Goal: Contribute content: Contribute content

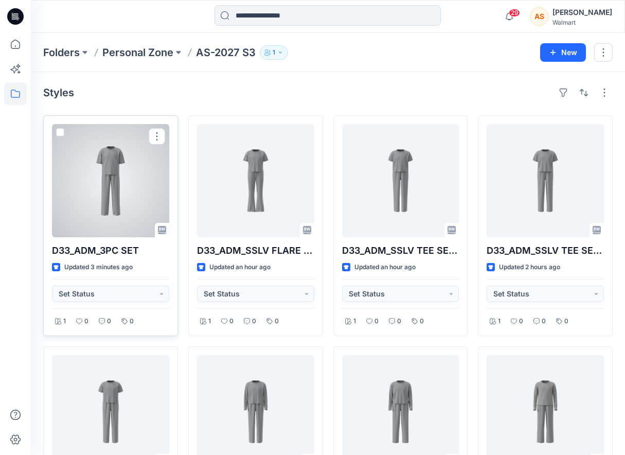
click at [117, 188] on div at bounding box center [110, 180] width 117 height 113
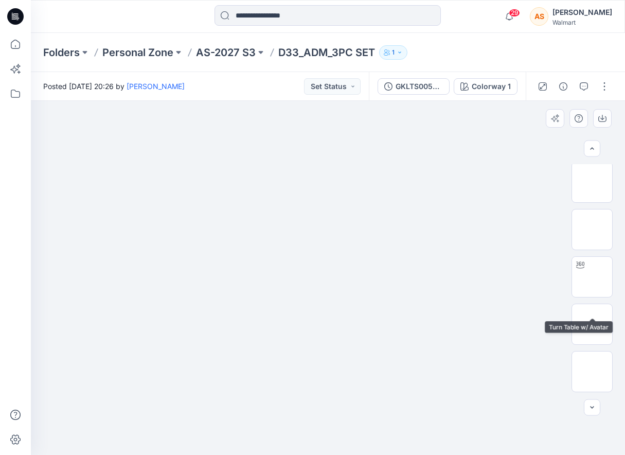
scroll to position [590, 0]
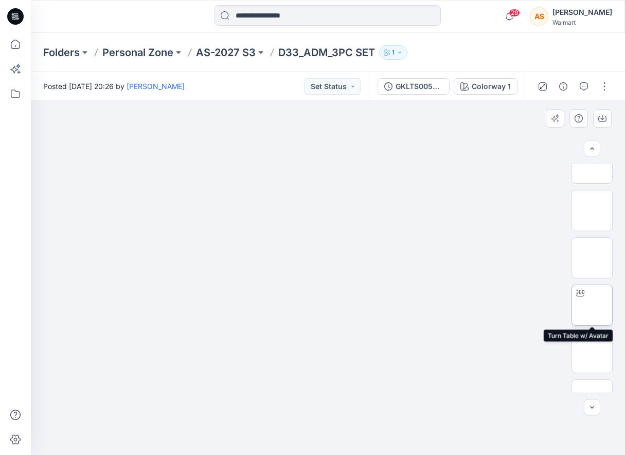
click at [592, 305] on img at bounding box center [592, 305] width 0 height 0
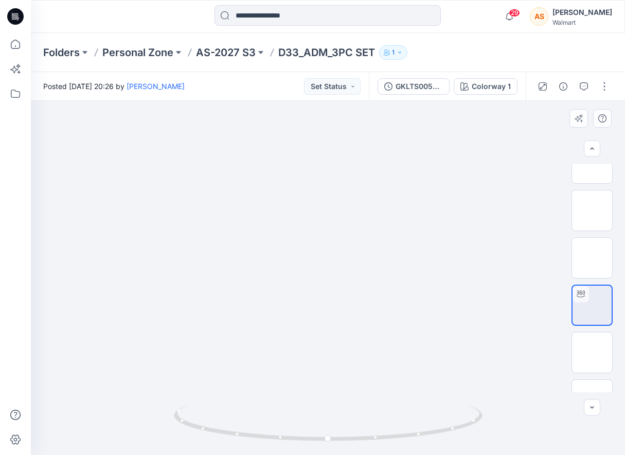
scroll to position [807, 0]
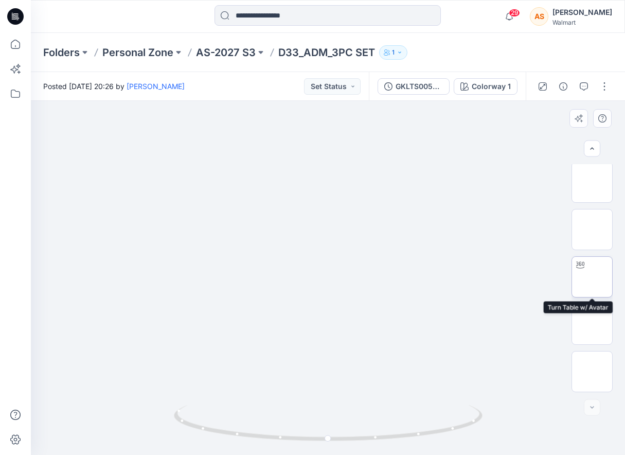
click at [592, 277] on img at bounding box center [592, 277] width 0 height 0
drag, startPoint x: 467, startPoint y: 408, endPoint x: 444, endPoint y: 410, distance: 22.7
click at [444, 410] on icon at bounding box center [329, 424] width 311 height 39
click at [610, 86] on button "button" at bounding box center [604, 86] width 16 height 16
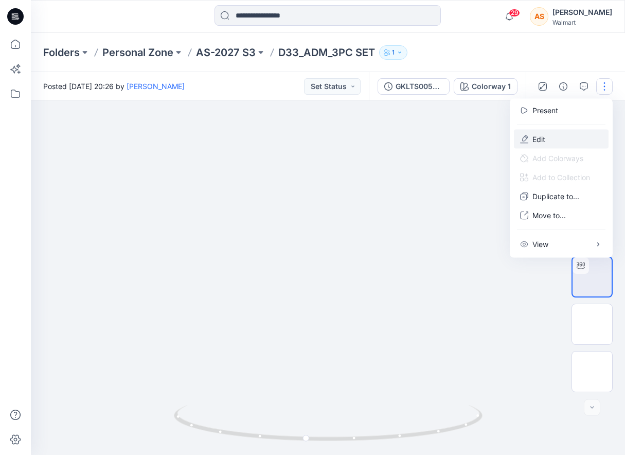
click at [566, 144] on button "Edit" at bounding box center [561, 139] width 95 height 19
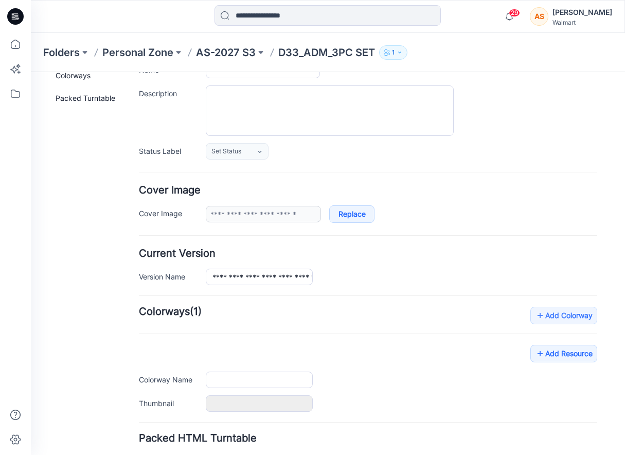
scroll to position [162, 0]
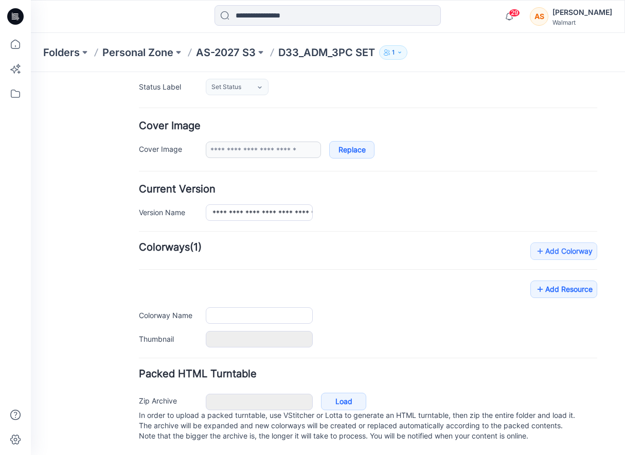
type input "**********"
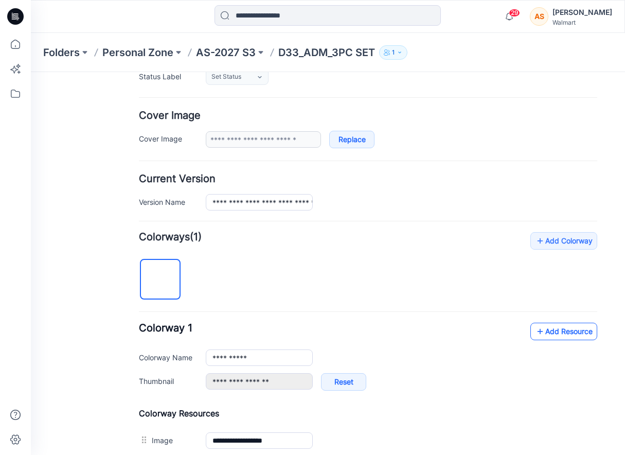
click at [532, 327] on link "Add Resource" at bounding box center [563, 331] width 67 height 17
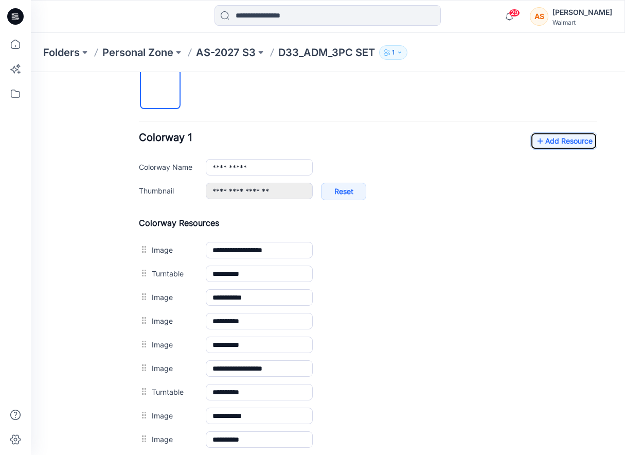
scroll to position [295, 0]
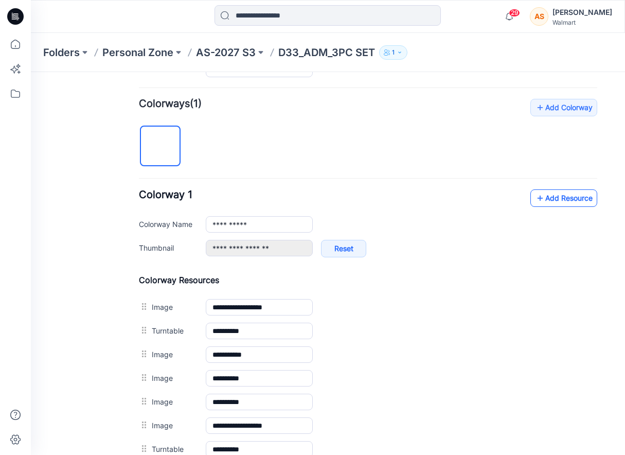
click at [557, 196] on link "Add Resource" at bounding box center [563, 197] width 67 height 17
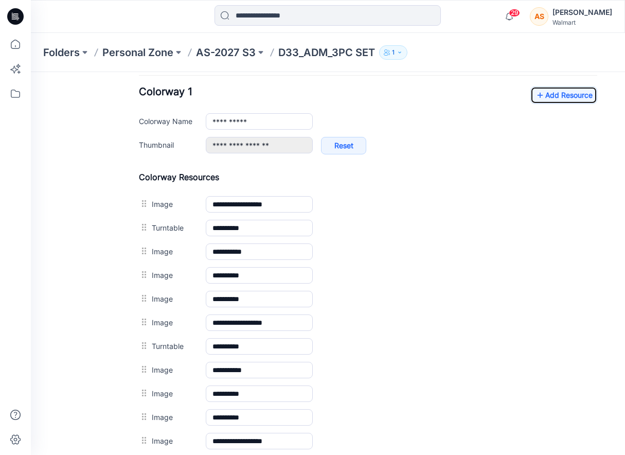
scroll to position [364, 0]
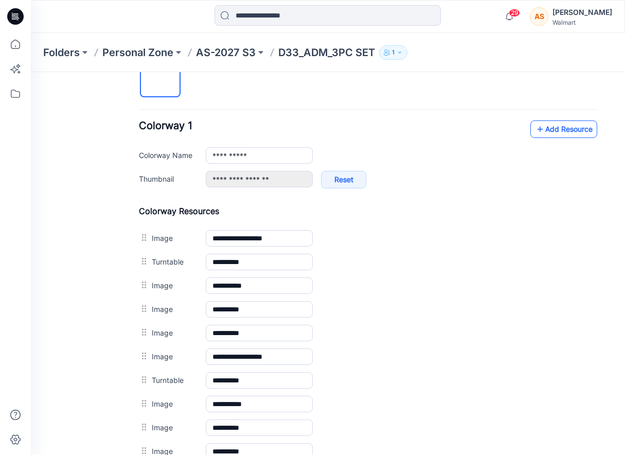
click at [560, 135] on link "Add Resource" at bounding box center [563, 128] width 67 height 17
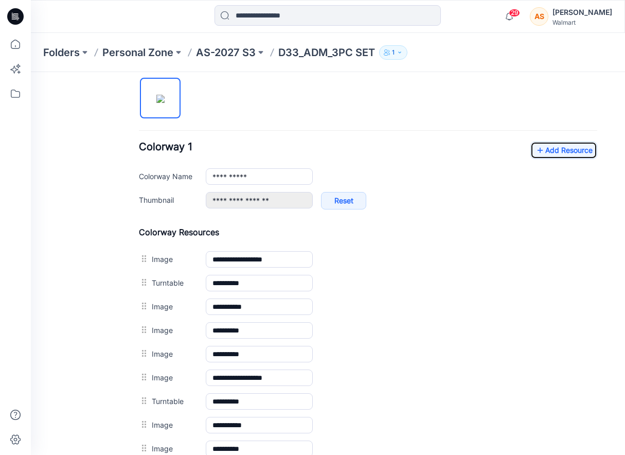
scroll to position [339, 0]
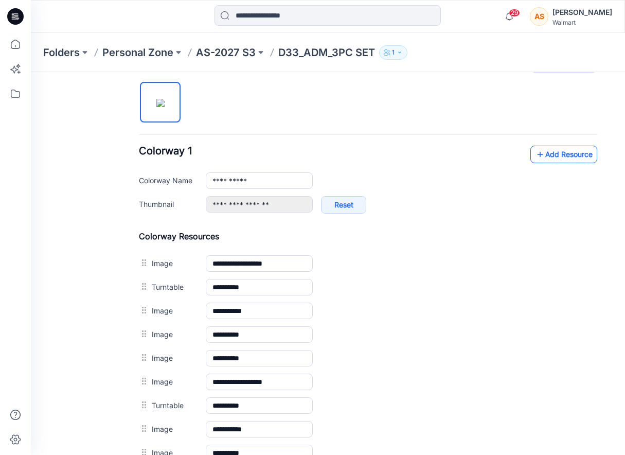
click at [561, 146] on link "Add Resource" at bounding box center [563, 154] width 67 height 17
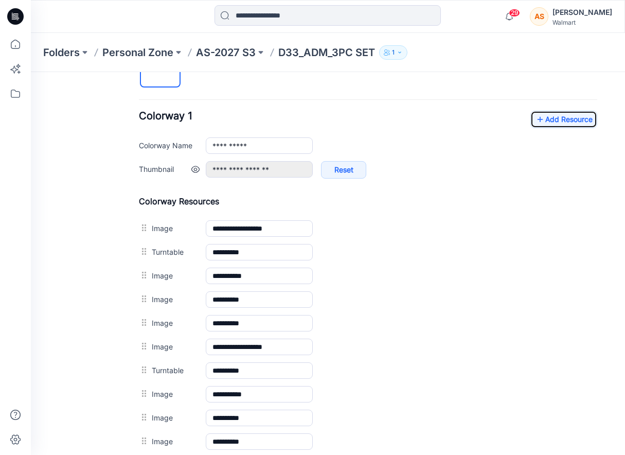
scroll to position [353, 0]
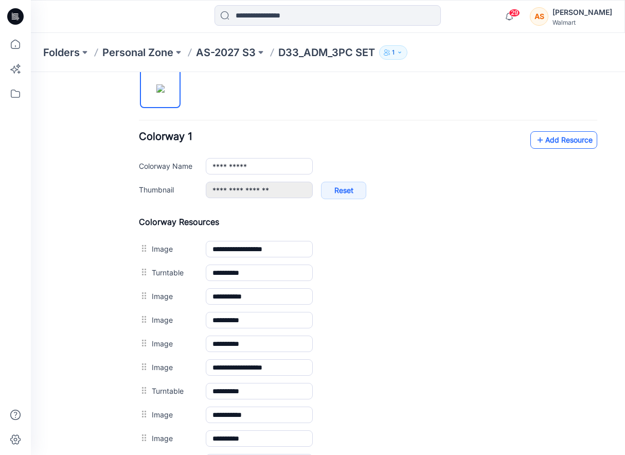
click at [565, 145] on link "Add Resource" at bounding box center [563, 139] width 67 height 17
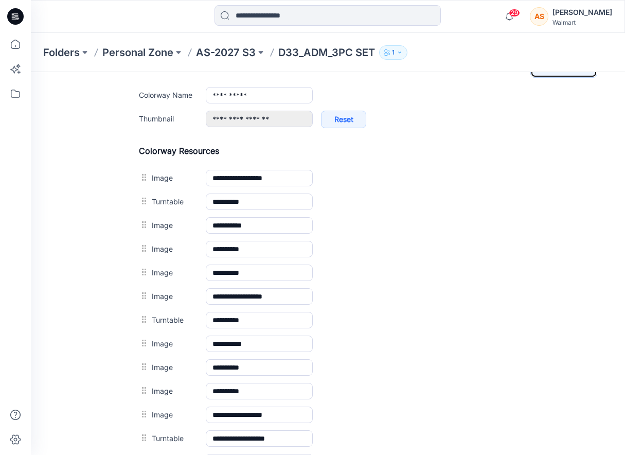
scroll to position [311, 0]
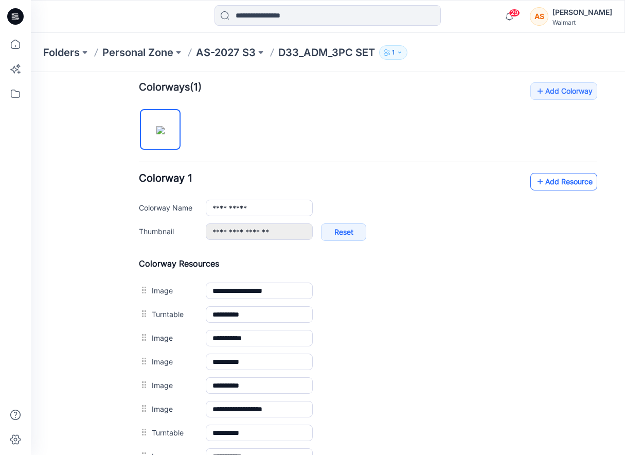
click at [564, 184] on link "Add Resource" at bounding box center [563, 181] width 67 height 17
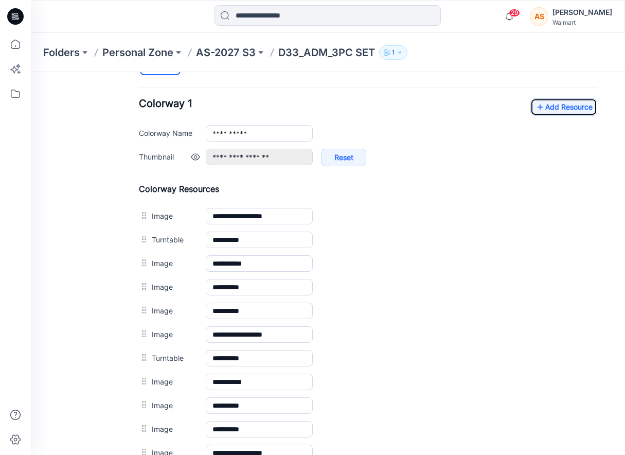
scroll to position [350, 0]
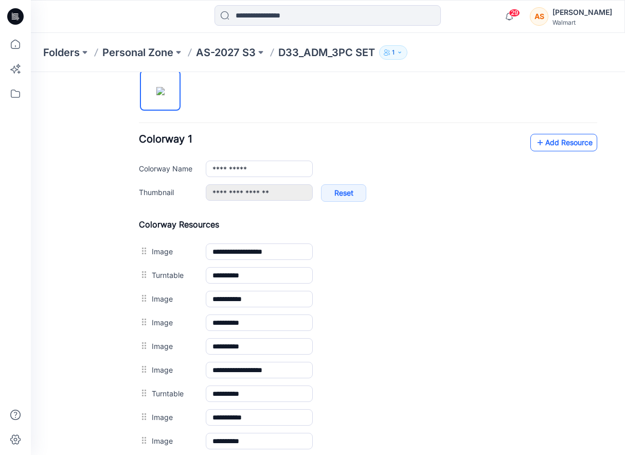
click at [574, 151] on link "Add Resource" at bounding box center [563, 142] width 67 height 17
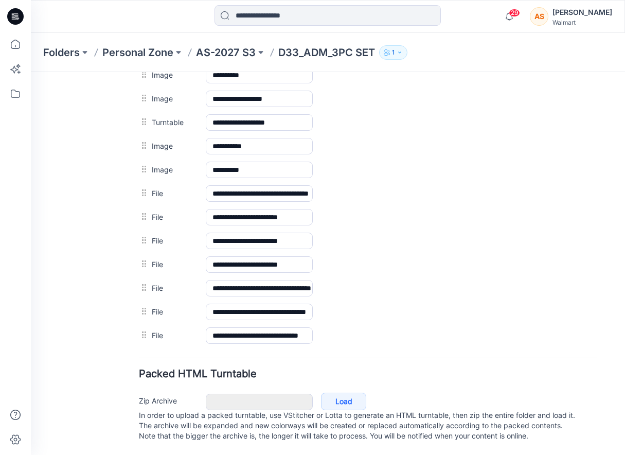
scroll to position [0, 0]
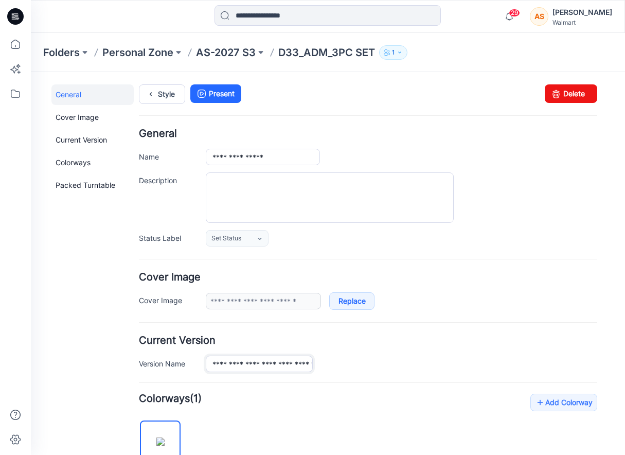
click at [300, 365] on input "**********" at bounding box center [259, 363] width 107 height 16
type input "**********"
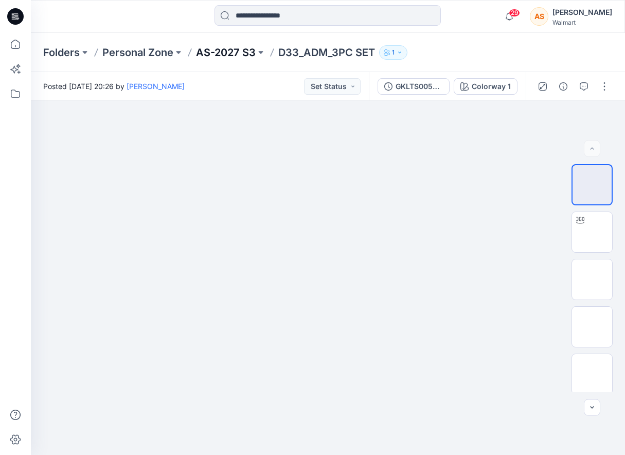
click at [241, 52] on p "AS-2027 S3" at bounding box center [226, 52] width 60 height 14
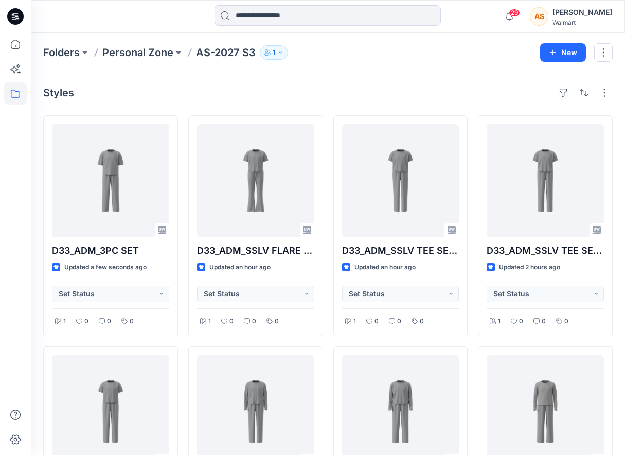
click at [216, 51] on p "AS-2027 S3" at bounding box center [226, 52] width 60 height 14
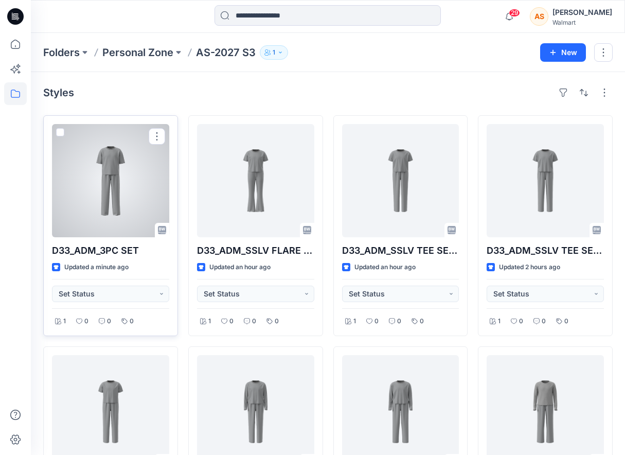
click at [95, 214] on div at bounding box center [110, 180] width 117 height 113
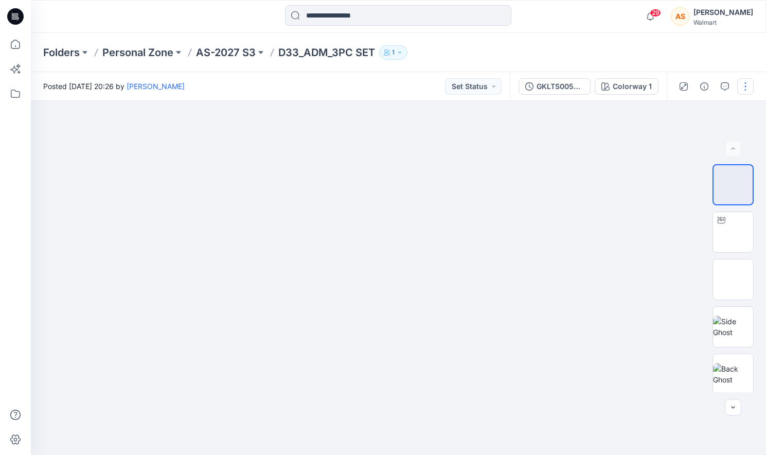
click at [625, 88] on button "button" at bounding box center [745, 86] width 16 height 16
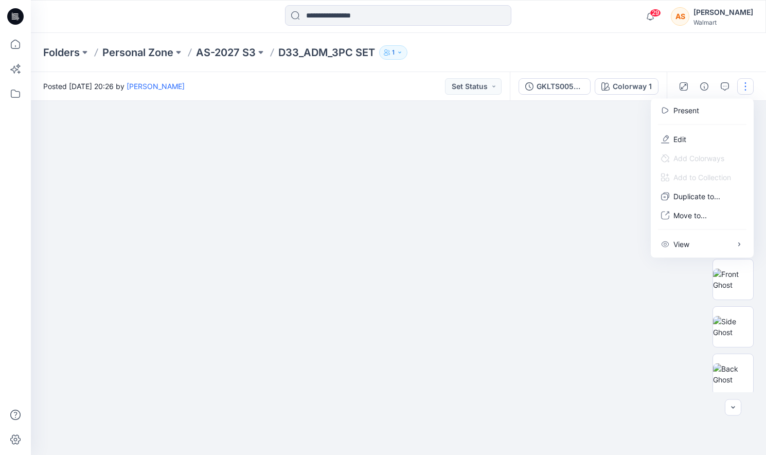
click at [625, 88] on button "button" at bounding box center [745, 86] width 16 height 16
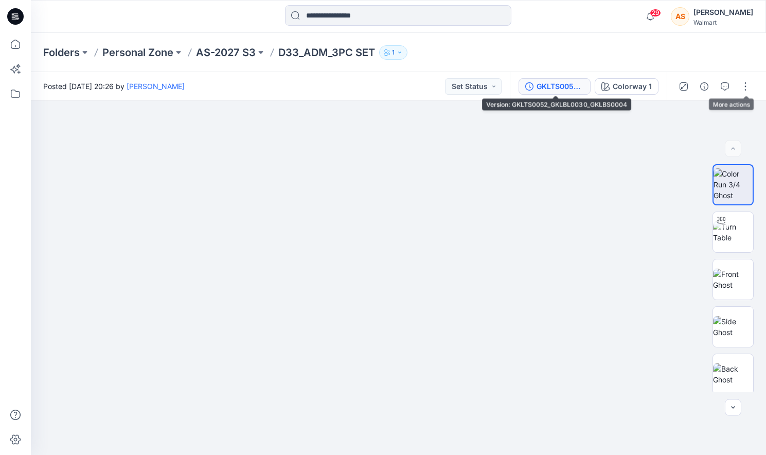
click at [535, 83] on button "GKLTS0052_GKLBL0030_GKLBS0004" at bounding box center [555, 86] width 72 height 16
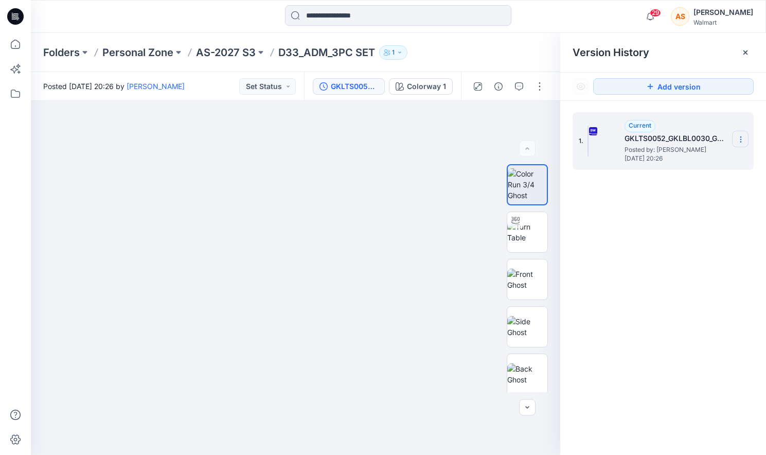
click at [625, 141] on icon at bounding box center [741, 139] width 8 height 8
click at [625, 180] on div "Duplicate Version" at bounding box center [685, 180] width 119 height 21
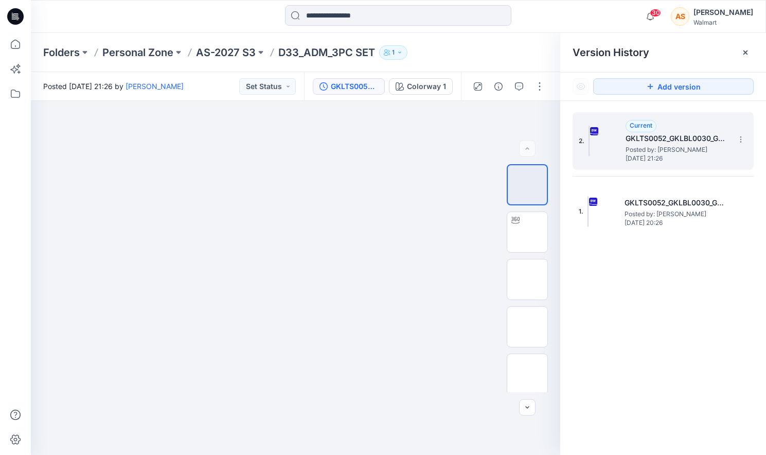
click at [625, 144] on h5 "GKLTS0052_GKLBL0030_GKLBS0004" at bounding box center [677, 138] width 103 height 12
click at [625, 52] on icon at bounding box center [745, 52] width 8 height 8
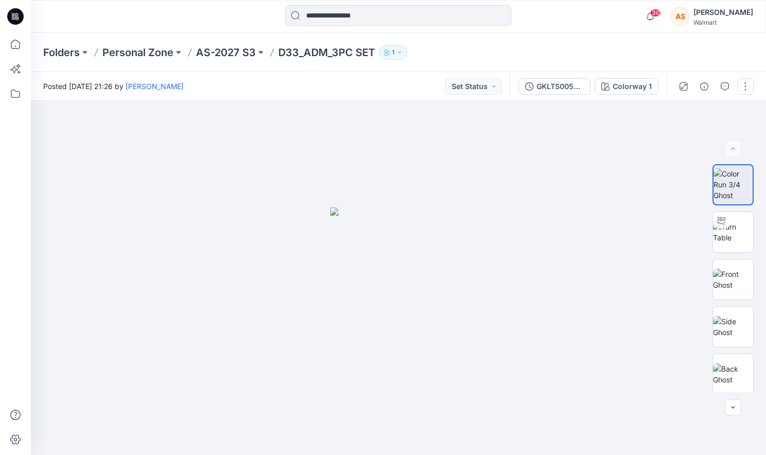
click at [625, 82] on button "button" at bounding box center [745, 86] width 16 height 16
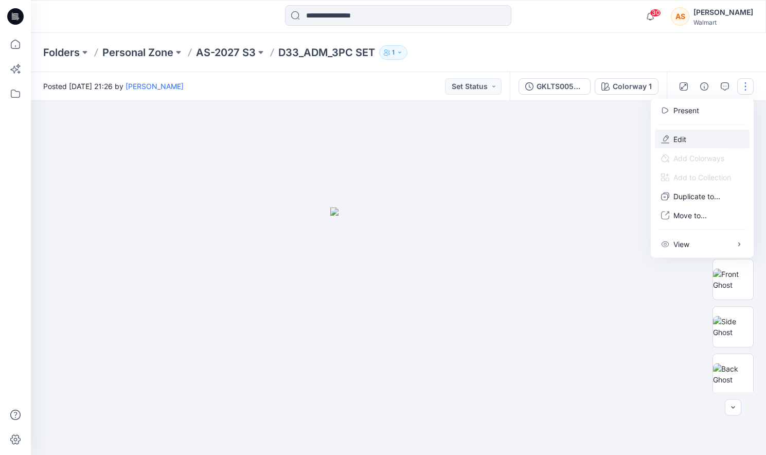
click at [625, 135] on p "Edit" at bounding box center [679, 139] width 13 height 11
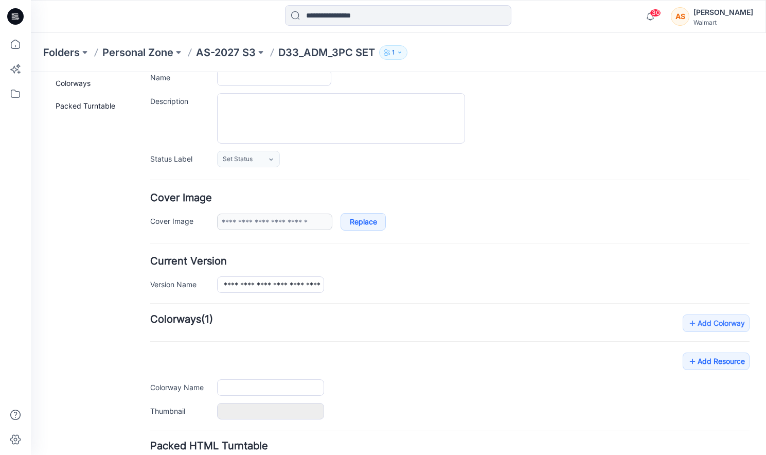
type input "**********"
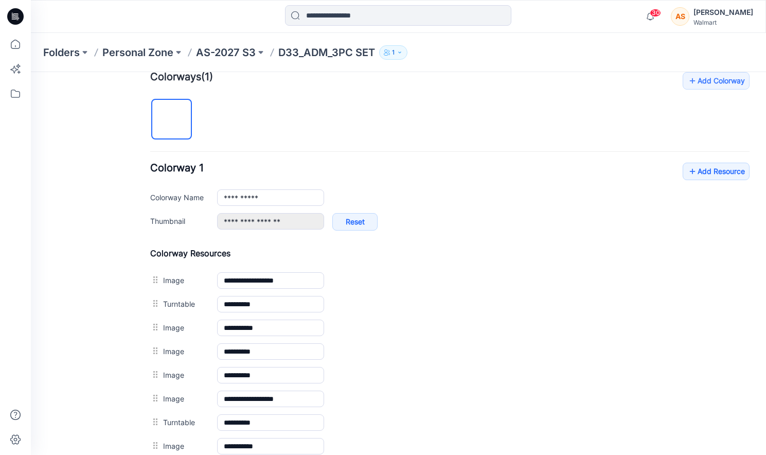
scroll to position [285, 0]
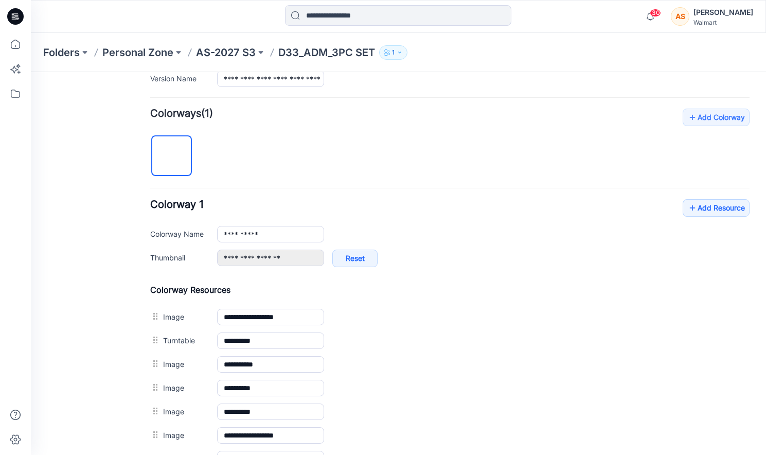
click at [172, 156] on img at bounding box center [172, 156] width 0 height 0
click at [697, 119] on link "Add Colorway" at bounding box center [716, 117] width 67 height 17
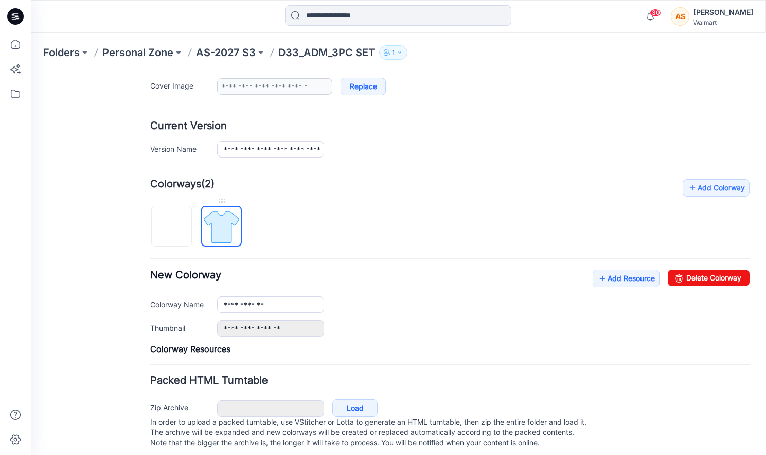
click at [217, 228] on img at bounding box center [221, 226] width 39 height 39
click at [700, 282] on link "Delete Colorway" at bounding box center [709, 278] width 82 height 16
type input "**********"
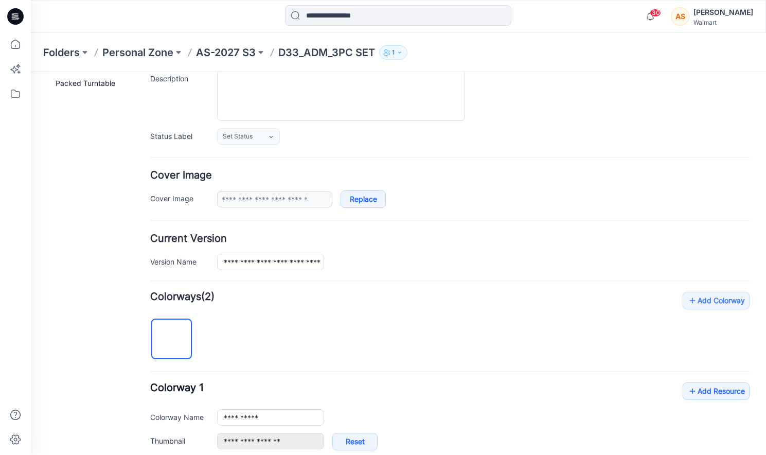
scroll to position [0, 0]
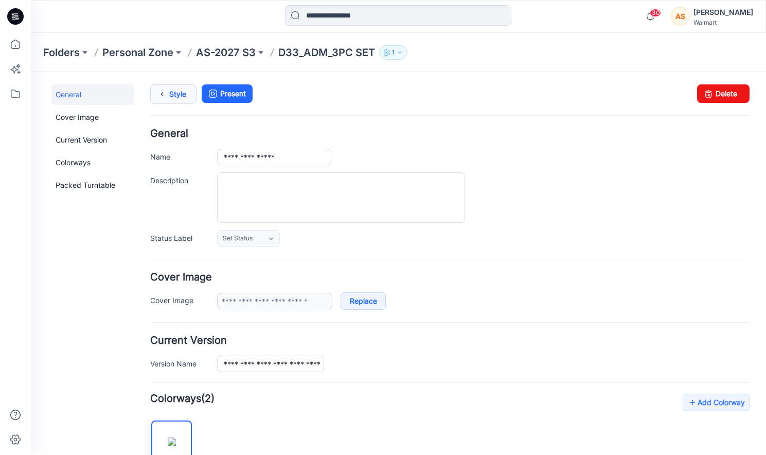
click at [175, 97] on link "Style" at bounding box center [173, 94] width 46 height 20
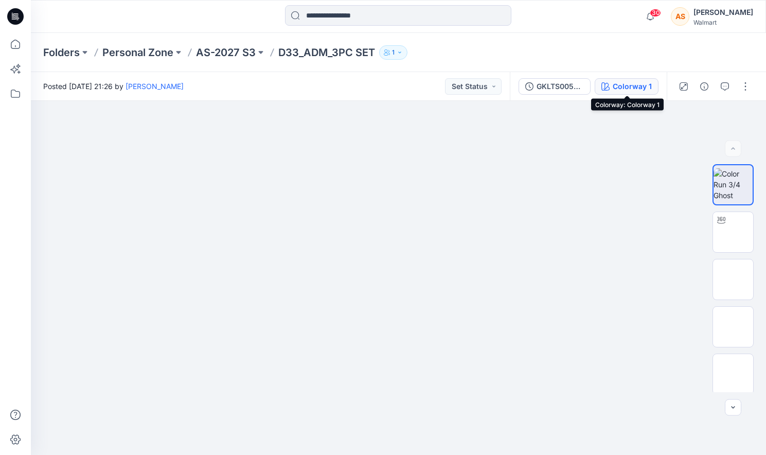
click at [642, 87] on div "Colorway 1" at bounding box center [632, 86] width 39 height 11
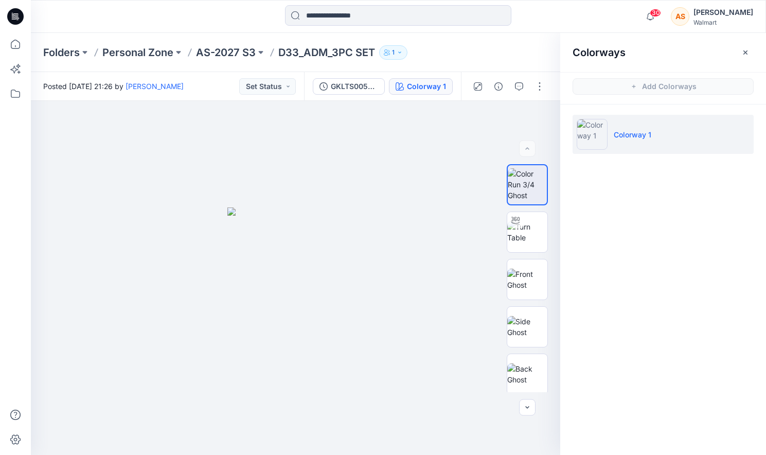
click at [674, 133] on li "Colorway 1" at bounding box center [663, 134] width 181 height 39
click at [744, 53] on icon "button" at bounding box center [745, 52] width 4 height 4
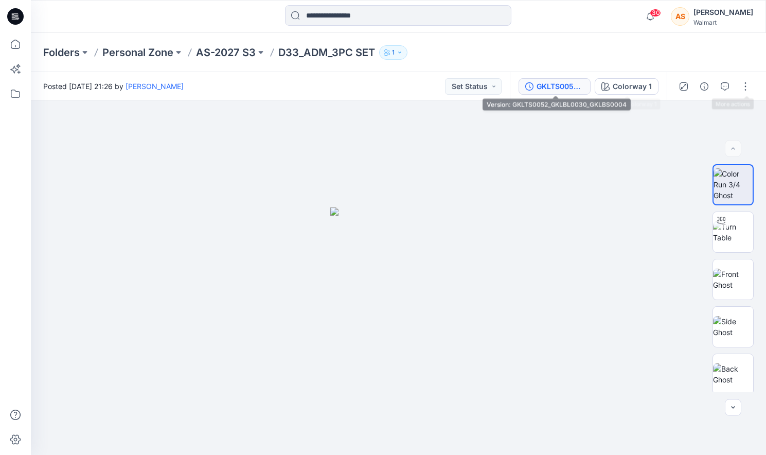
click at [566, 86] on div "GKLTS0052_GKLBL0030_GKLBS0004" at bounding box center [560, 86] width 47 height 11
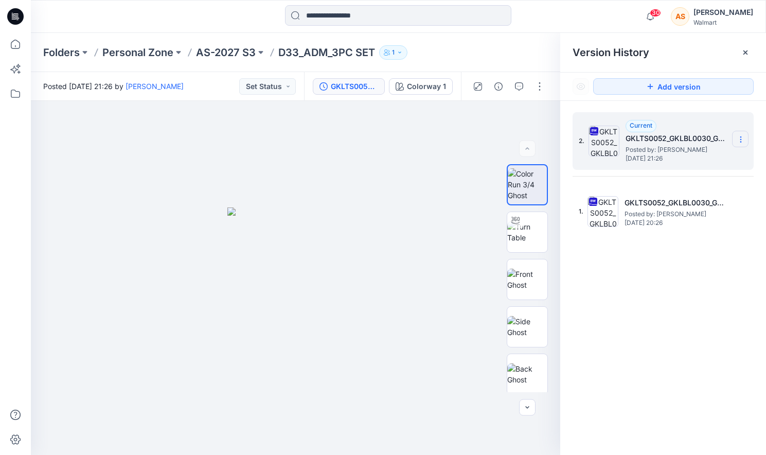
click at [742, 141] on icon at bounding box center [741, 139] width 8 height 8
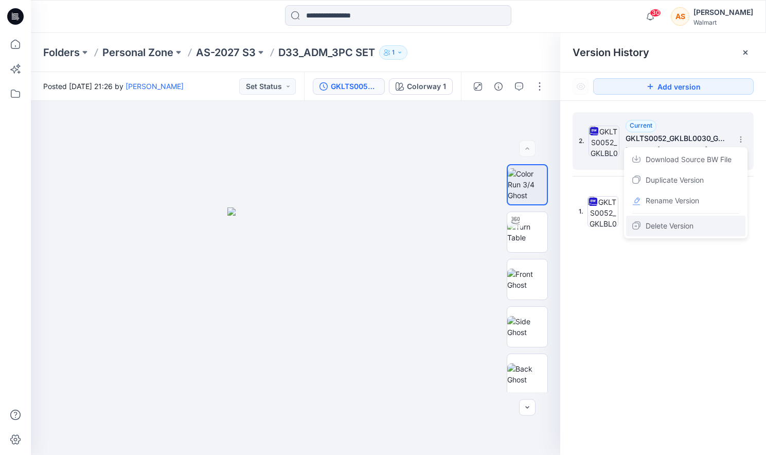
click at [686, 226] on span "Delete Version" at bounding box center [670, 226] width 48 height 12
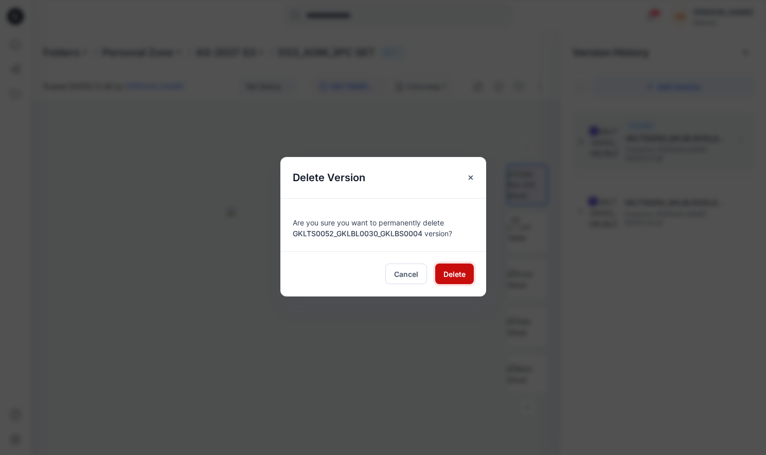
click at [456, 279] on button "Delete" at bounding box center [454, 273] width 39 height 21
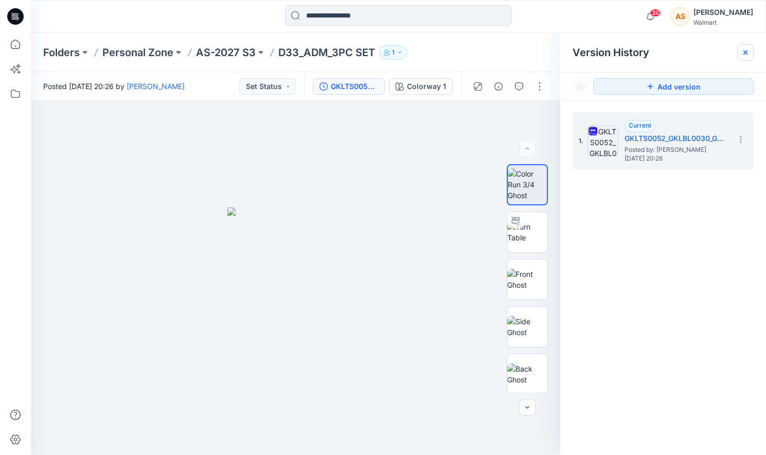
click at [748, 51] on icon at bounding box center [745, 52] width 8 height 8
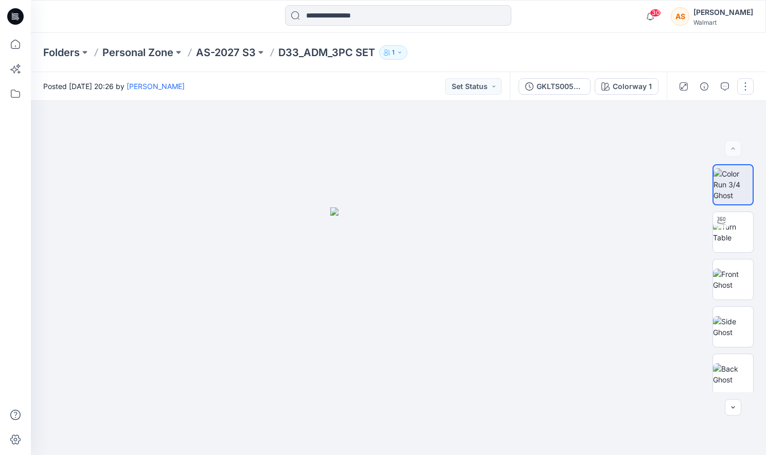
click at [740, 87] on button "button" at bounding box center [745, 86] width 16 height 16
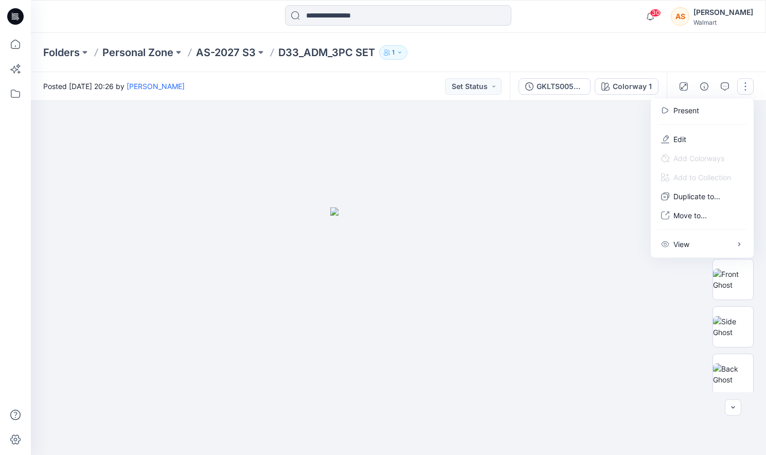
click at [738, 64] on div "Folders Personal Zone AS-2027 S3 D33_ADM_3PC SET 1" at bounding box center [398, 52] width 735 height 39
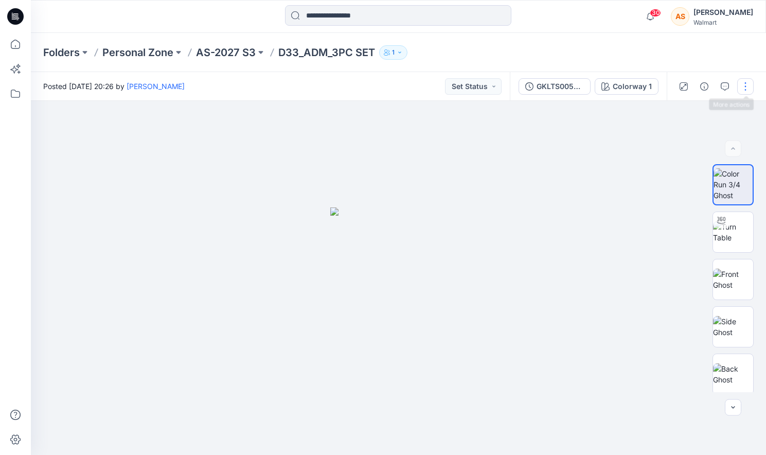
click at [746, 82] on button "button" at bounding box center [745, 86] width 16 height 16
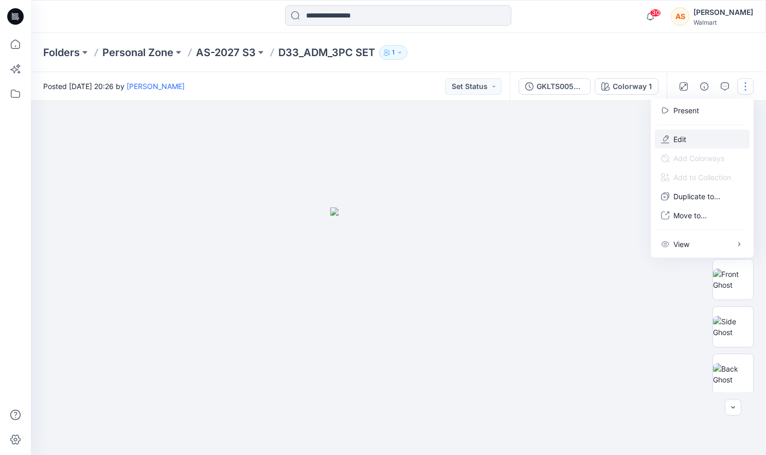
click at [704, 136] on button "Edit" at bounding box center [702, 139] width 95 height 19
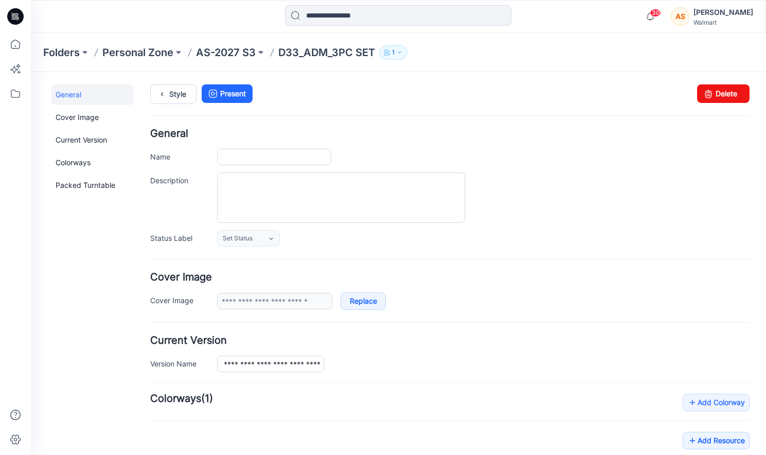
type input "**********"
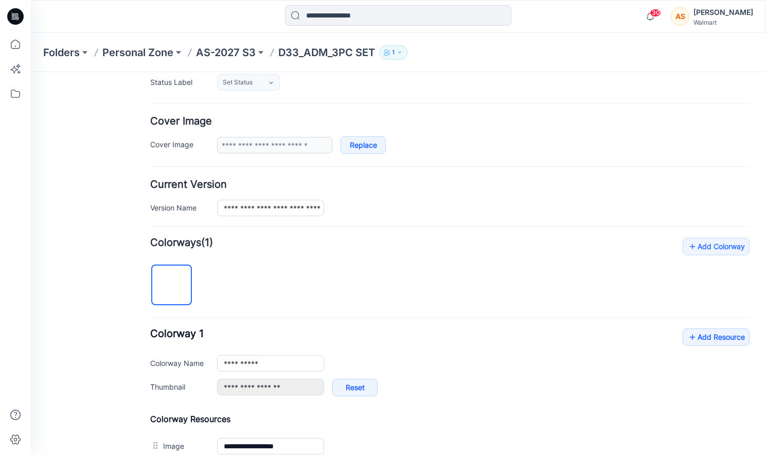
scroll to position [151, 0]
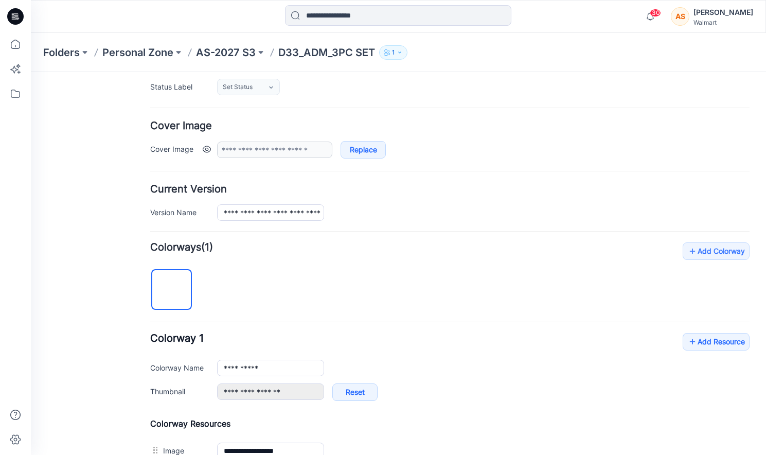
click at [207, 153] on link at bounding box center [207, 149] width 8 height 8
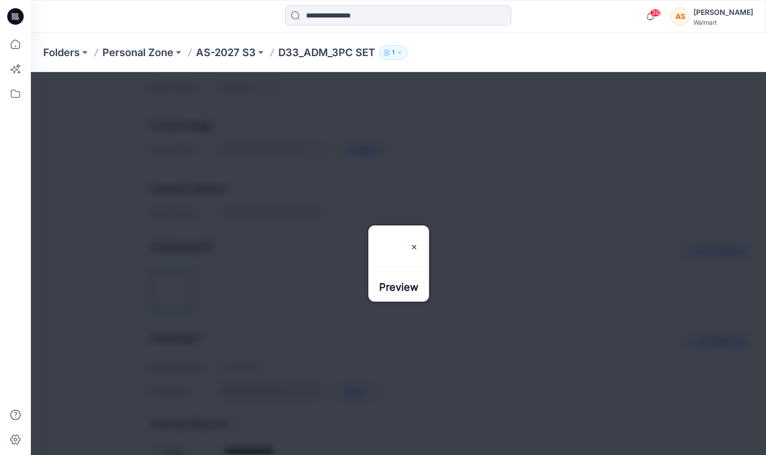
click at [159, 172] on div at bounding box center [398, 263] width 735 height 383
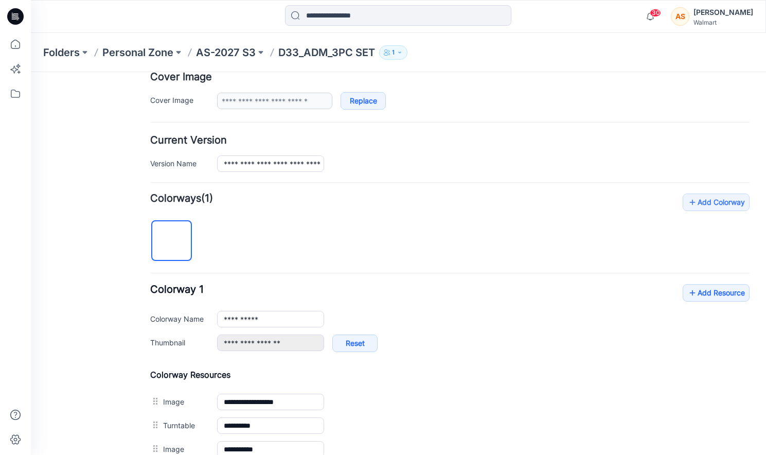
scroll to position [195, 0]
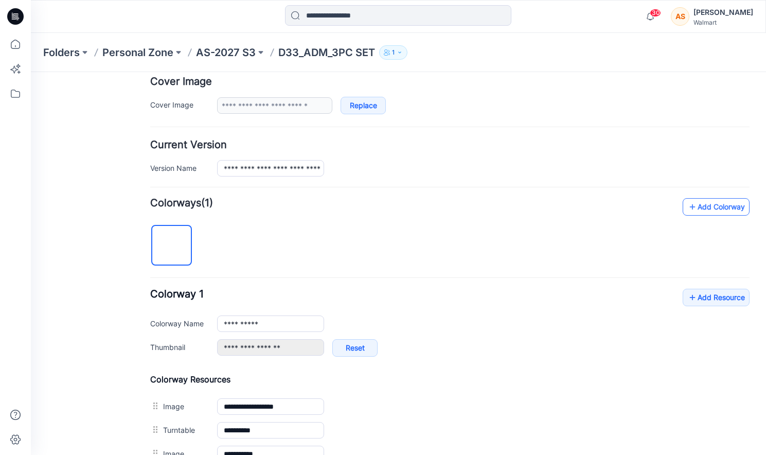
click at [688, 208] on icon at bounding box center [692, 207] width 10 height 16
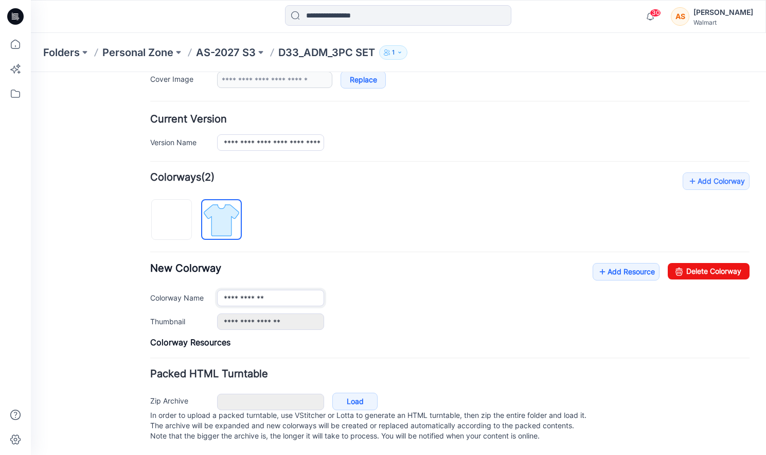
scroll to position [232, 0]
click at [172, 220] on img at bounding box center [172, 220] width 0 height 0
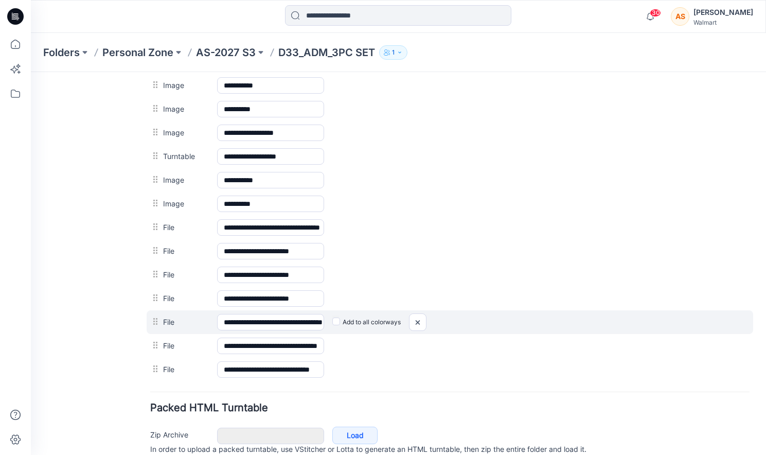
scroll to position [883, 0]
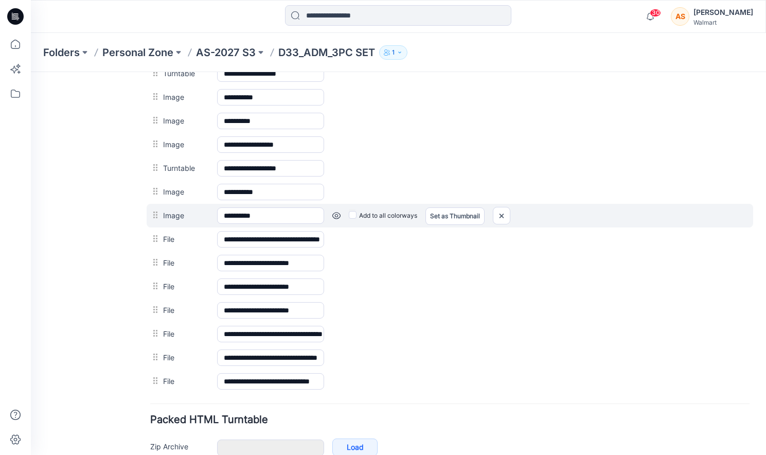
click at [31, 72] on link at bounding box center [31, 72] width 0 height 0
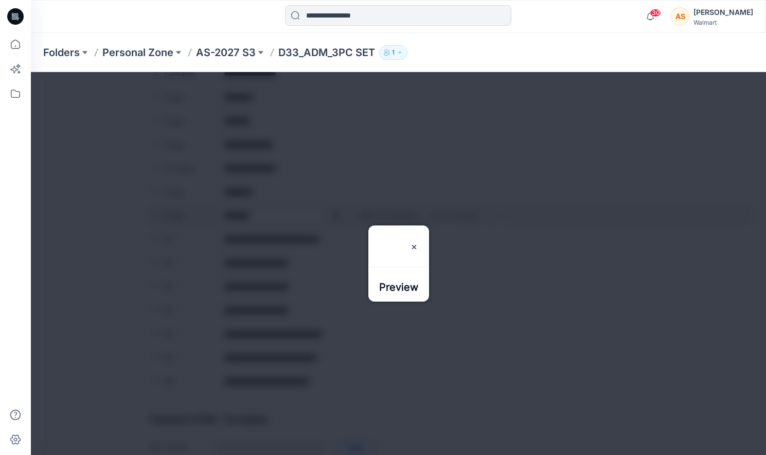
click at [337, 215] on div at bounding box center [398, 263] width 735 height 383
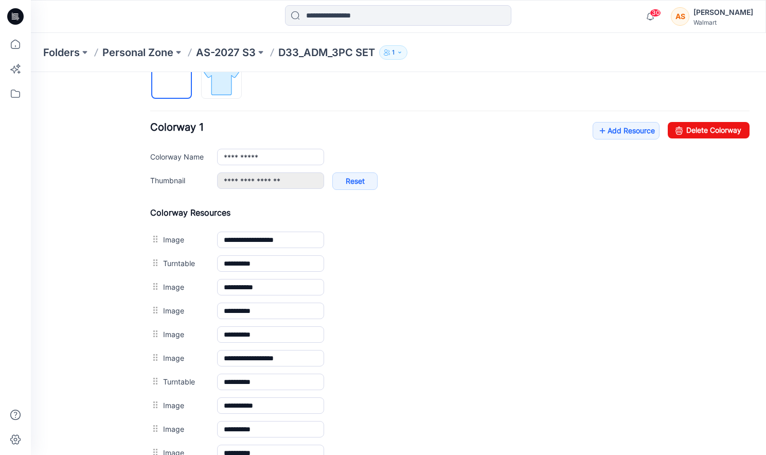
scroll to position [312, 0]
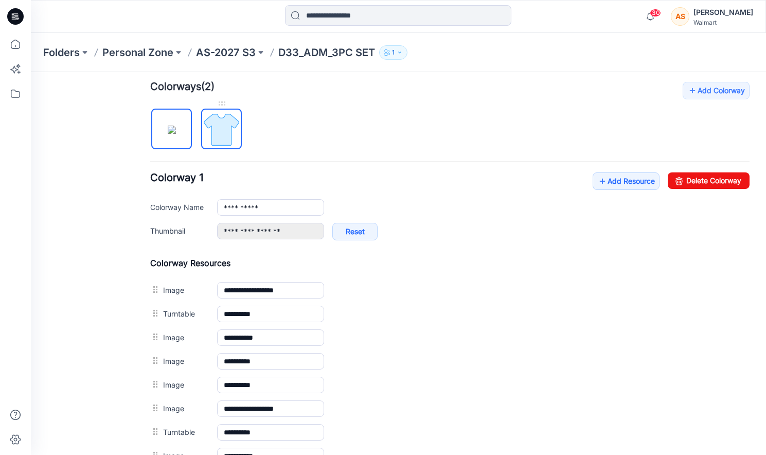
click at [233, 131] on img at bounding box center [221, 129] width 39 height 39
type input "**********"
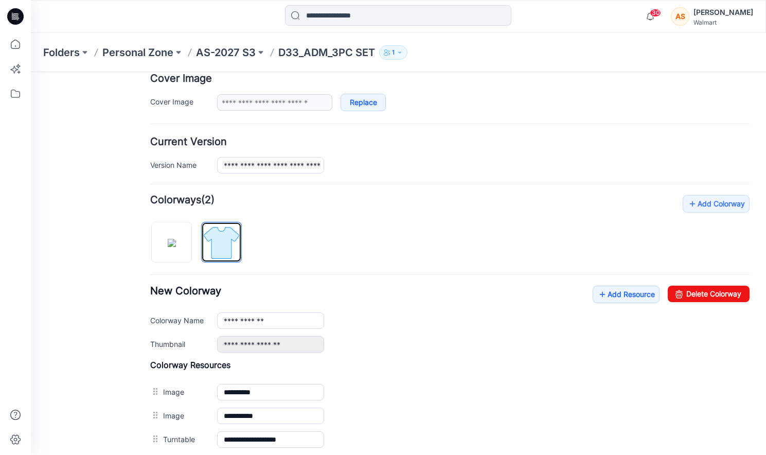
scroll to position [0, 0]
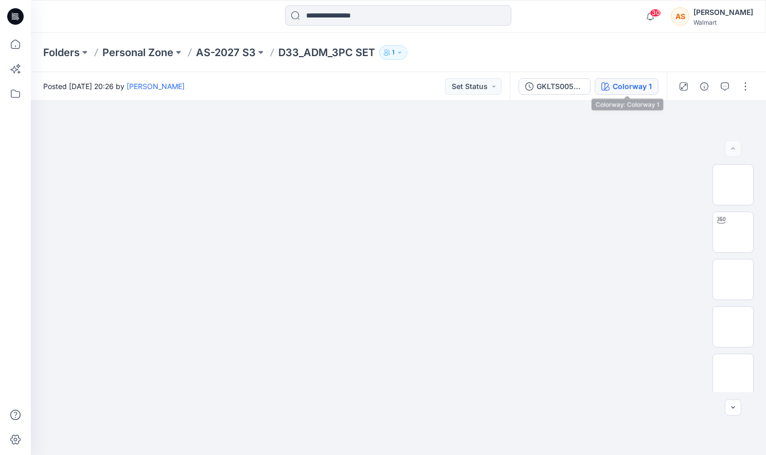
click at [642, 92] on button "Colorway 1" at bounding box center [627, 86] width 64 height 16
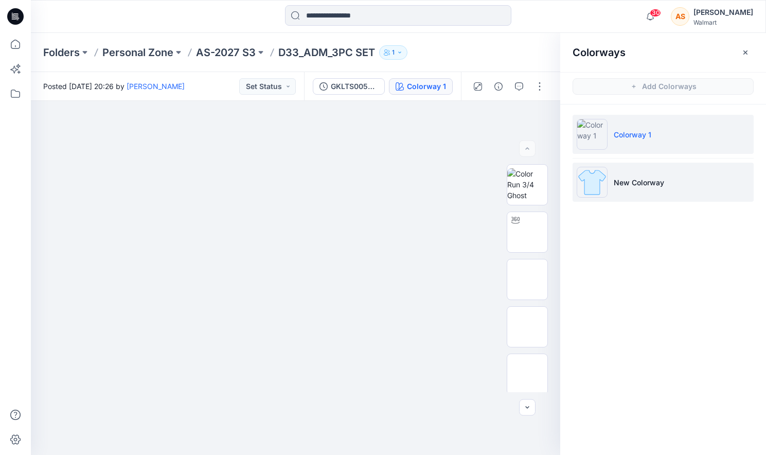
click at [690, 175] on li "New Colorway" at bounding box center [663, 182] width 181 height 39
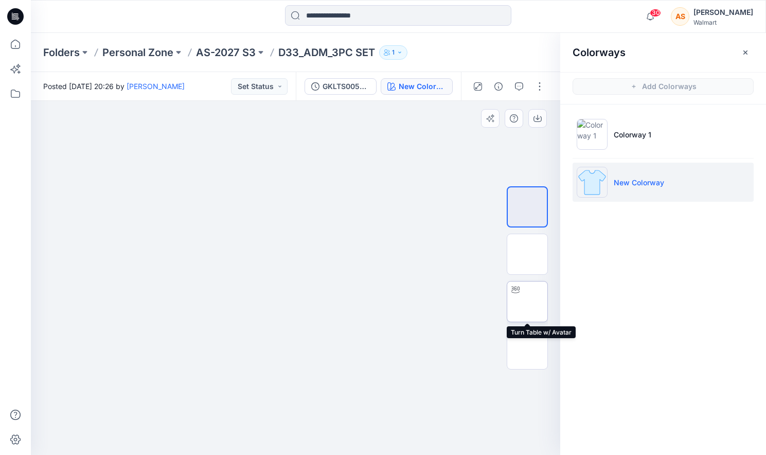
click at [527, 301] on img at bounding box center [527, 301] width 0 height 0
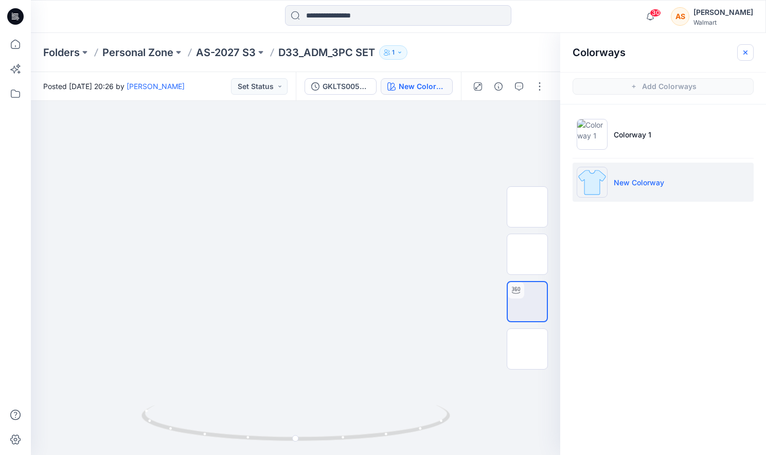
click at [747, 50] on icon "button" at bounding box center [745, 52] width 8 height 8
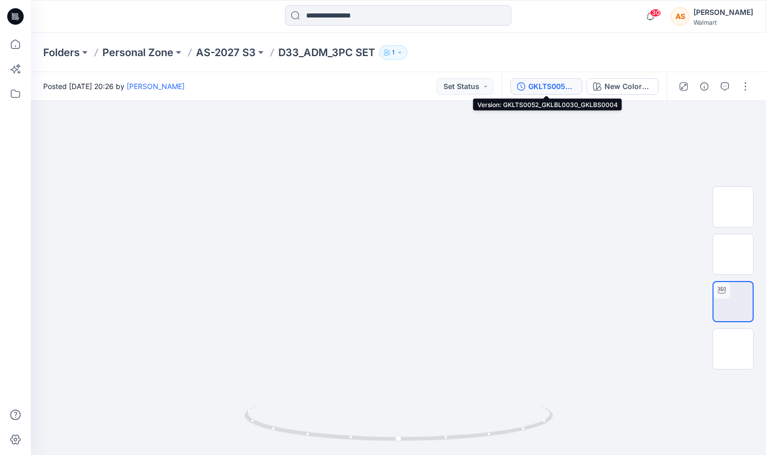
click at [527, 88] on button "GKLTS0052_GKLBL0030_GKLBS0004" at bounding box center [546, 86] width 72 height 16
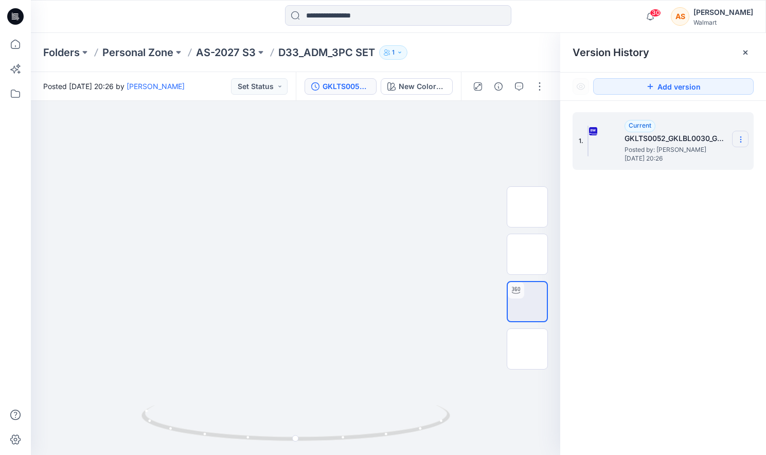
click at [741, 140] on icon at bounding box center [741, 139] width 8 height 8
click at [714, 175] on div "Duplicate Version" at bounding box center [685, 180] width 119 height 21
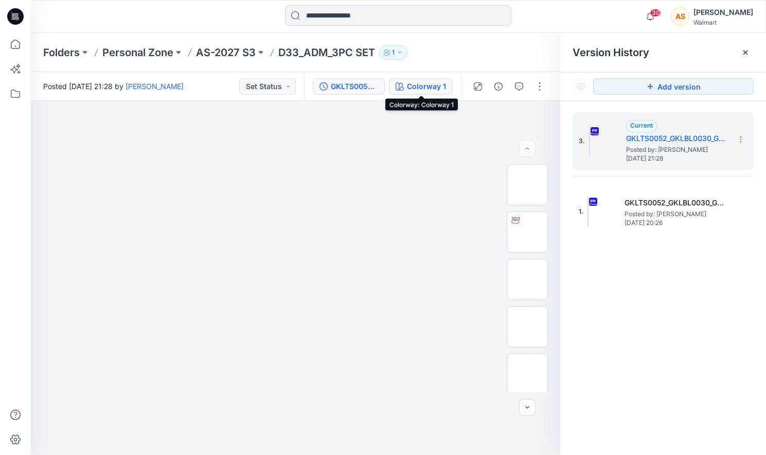
click at [432, 80] on button "Colorway 1" at bounding box center [421, 86] width 64 height 16
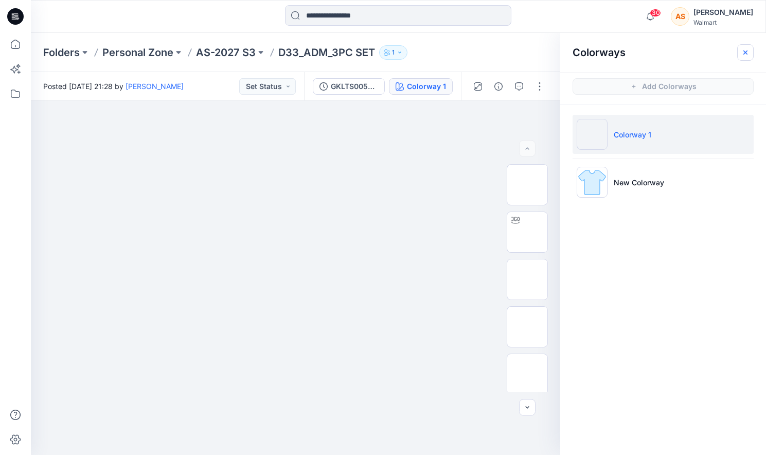
click at [748, 51] on icon "button" at bounding box center [745, 52] width 8 height 8
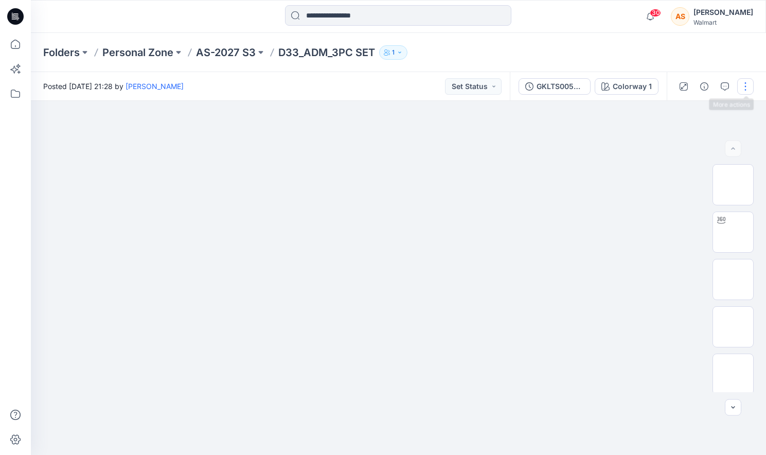
click at [748, 85] on button "button" at bounding box center [745, 86] width 16 height 16
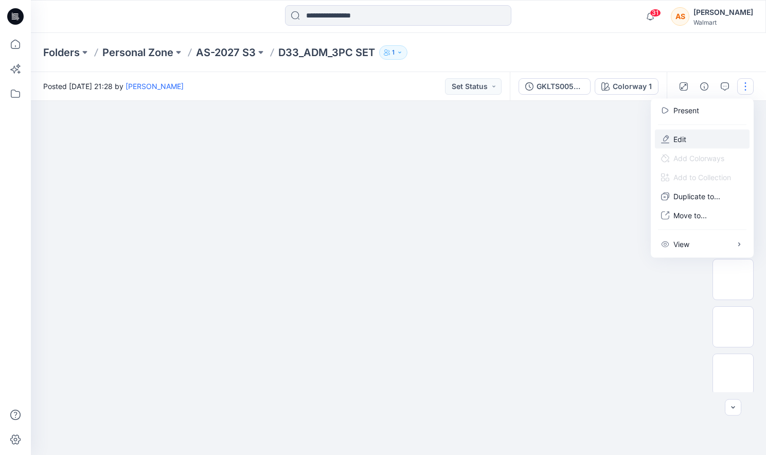
click at [702, 137] on button "Edit" at bounding box center [702, 139] width 95 height 19
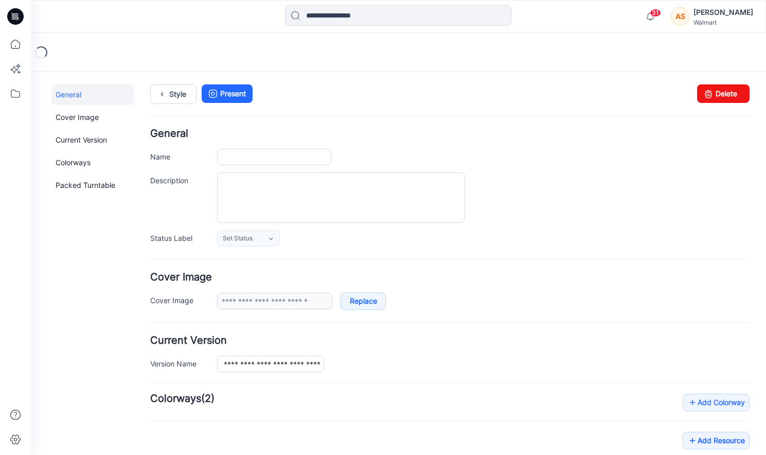
type input "**********"
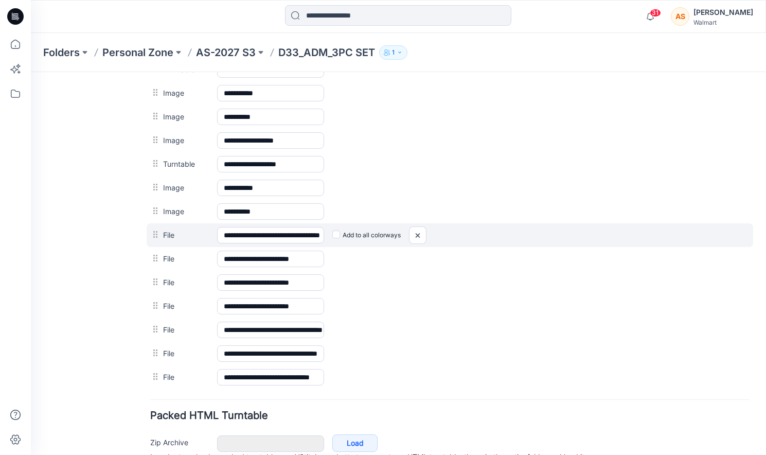
scroll to position [884, 0]
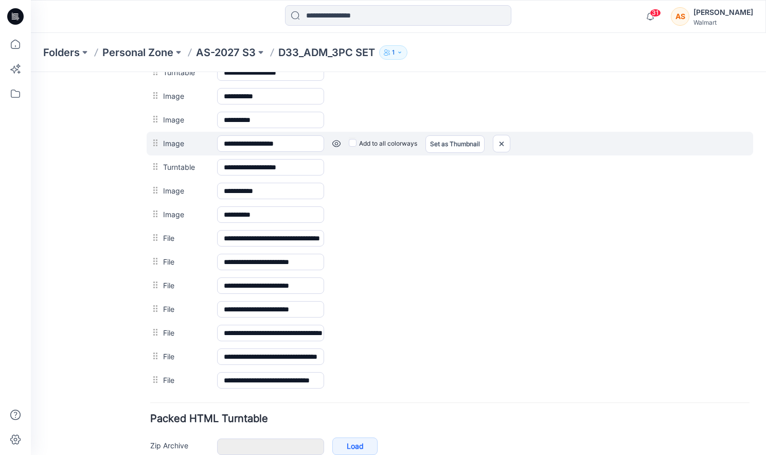
click at [31, 72] on link at bounding box center [31, 72] width 0 height 0
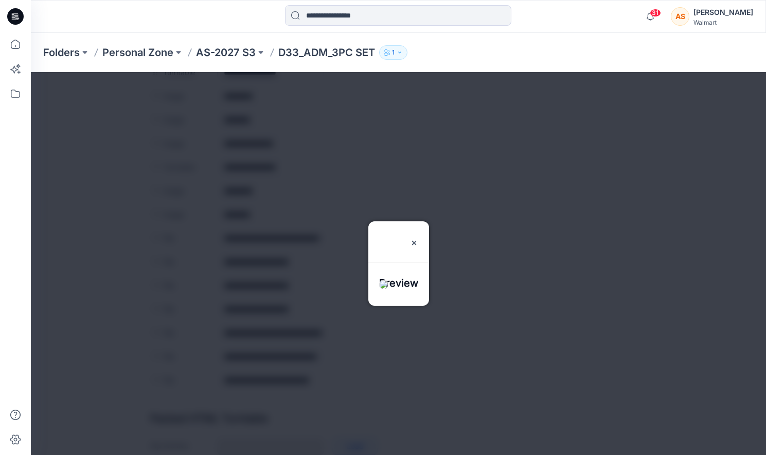
click at [333, 144] on div at bounding box center [398, 263] width 735 height 383
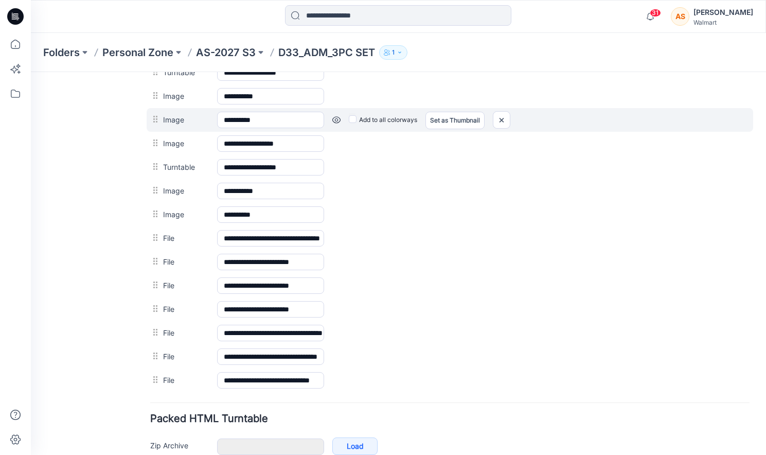
click at [31, 72] on link at bounding box center [31, 72] width 0 height 0
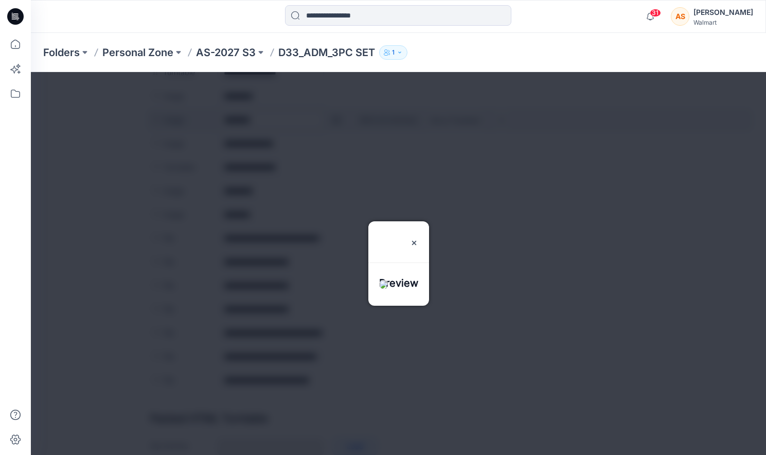
click at [337, 120] on div at bounding box center [398, 263] width 735 height 383
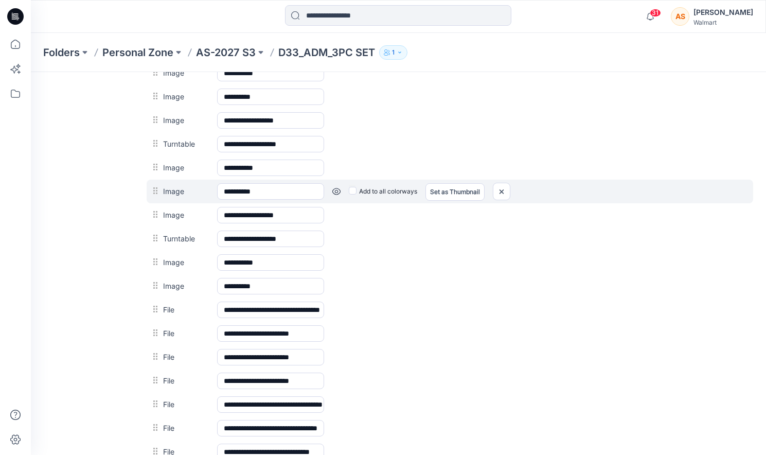
scroll to position [807, 0]
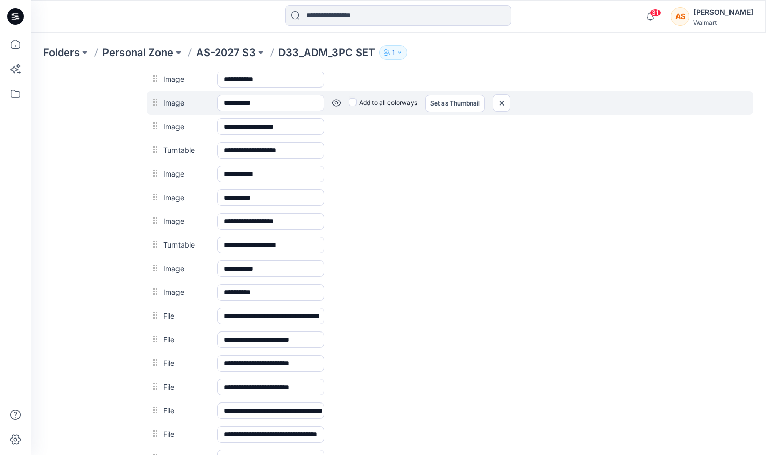
click at [31, 72] on link at bounding box center [31, 72] width 0 height 0
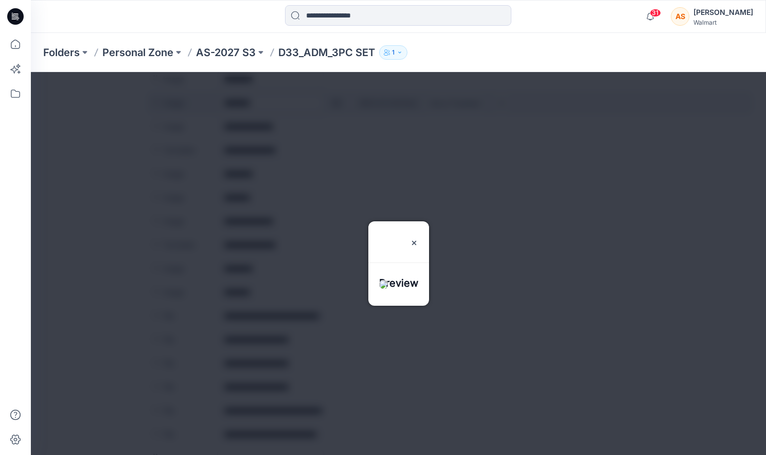
click at [337, 103] on div at bounding box center [398, 263] width 735 height 383
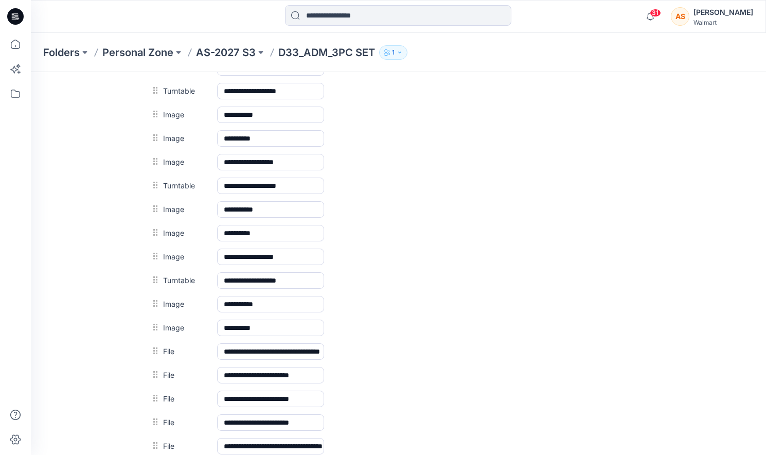
scroll to position [769, 0]
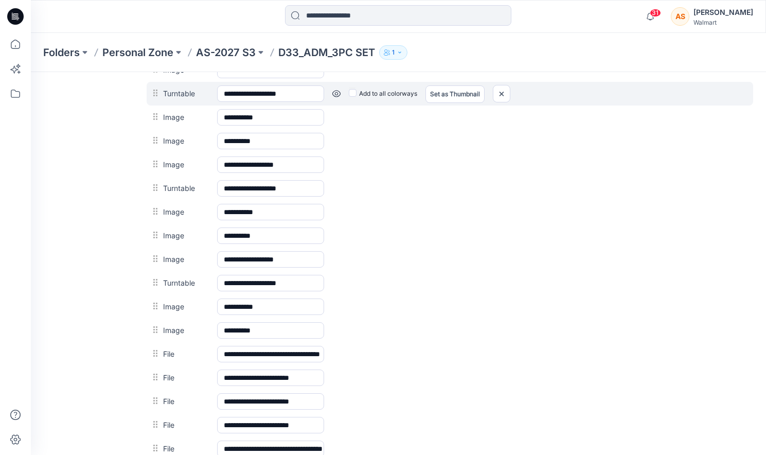
click at [31, 72] on link at bounding box center [31, 72] width 0 height 0
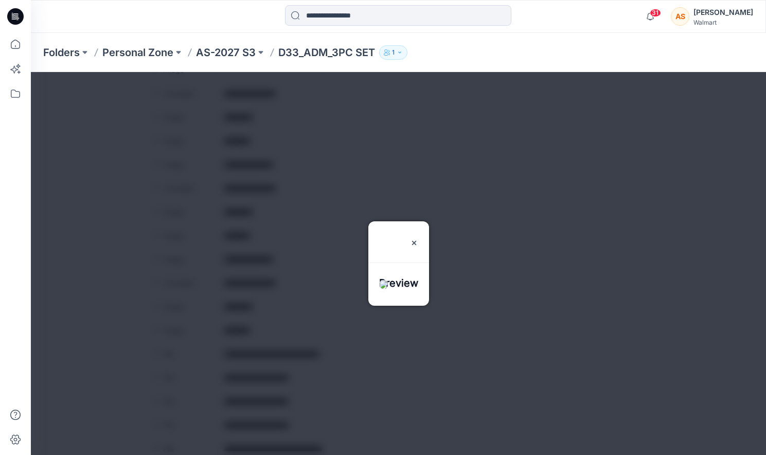
click at [334, 95] on div at bounding box center [398, 263] width 735 height 383
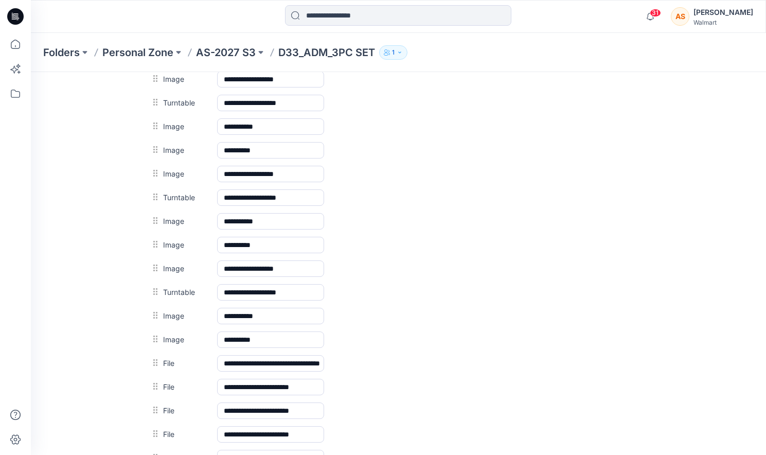
scroll to position [758, 0]
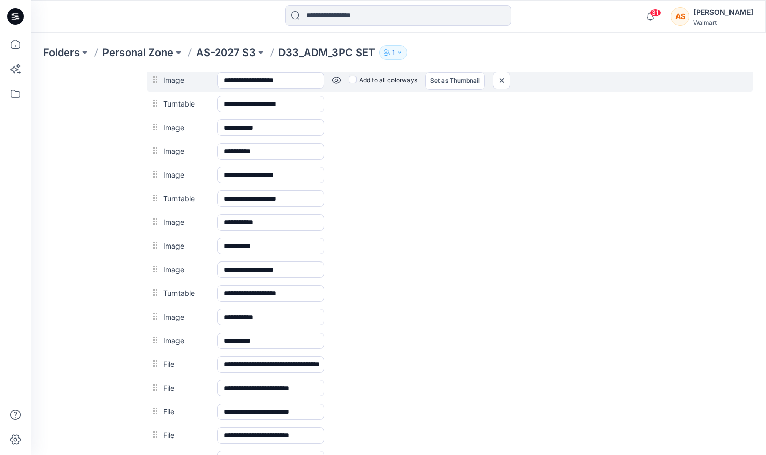
click at [31, 72] on link at bounding box center [31, 72] width 0 height 0
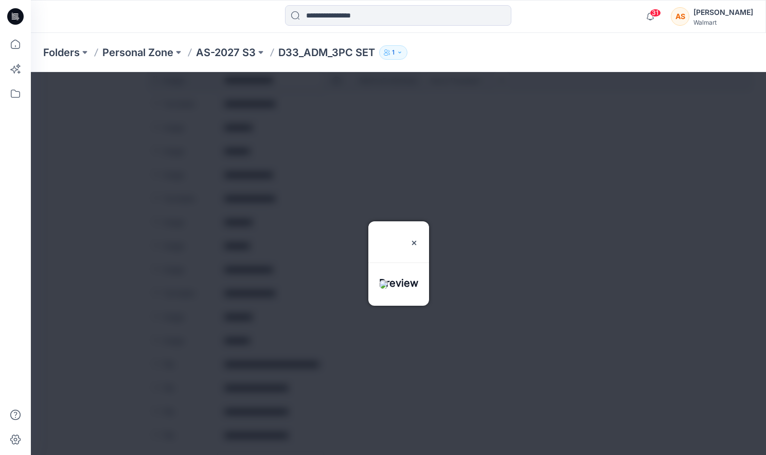
click at [338, 82] on div at bounding box center [398, 263] width 735 height 383
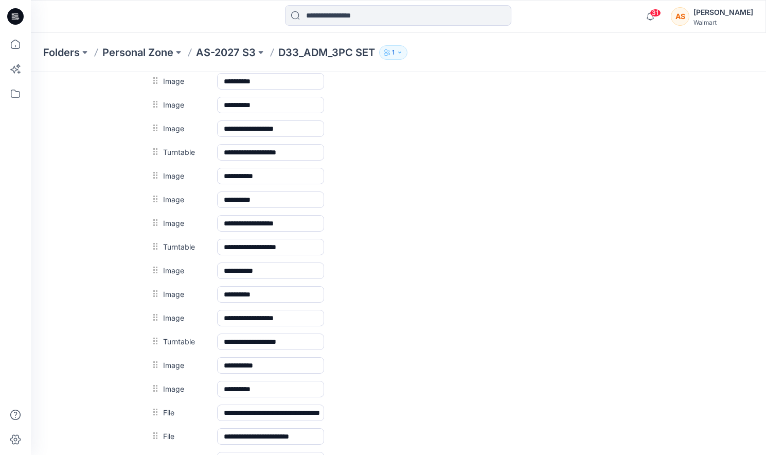
scroll to position [709, 0]
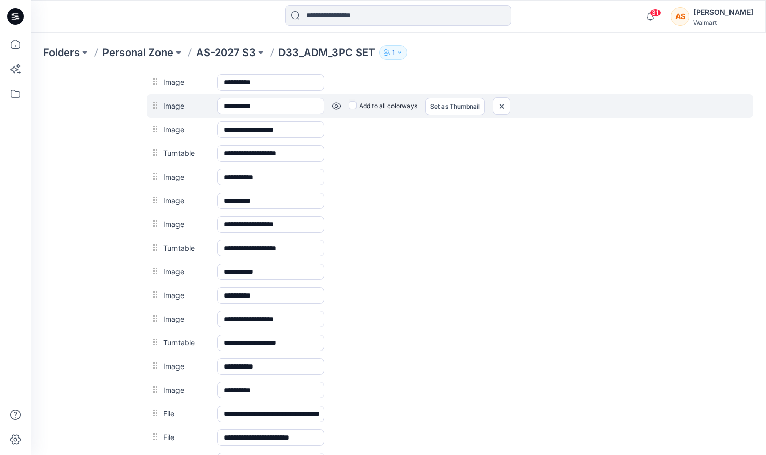
click at [31, 72] on link at bounding box center [31, 72] width 0 height 0
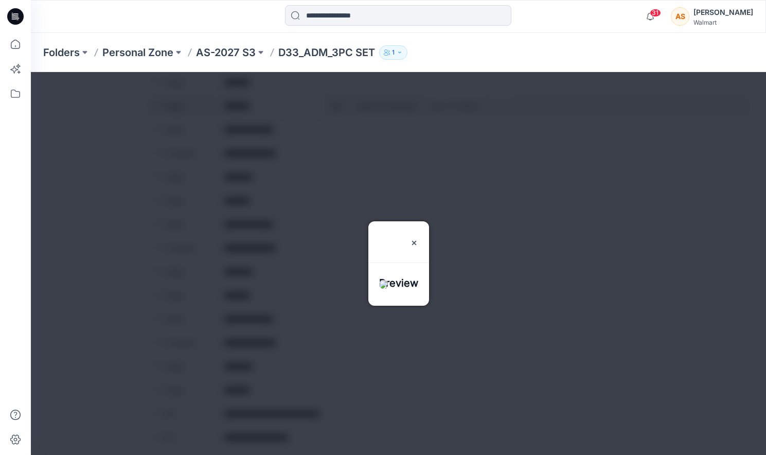
click at [336, 105] on div at bounding box center [398, 263] width 735 height 383
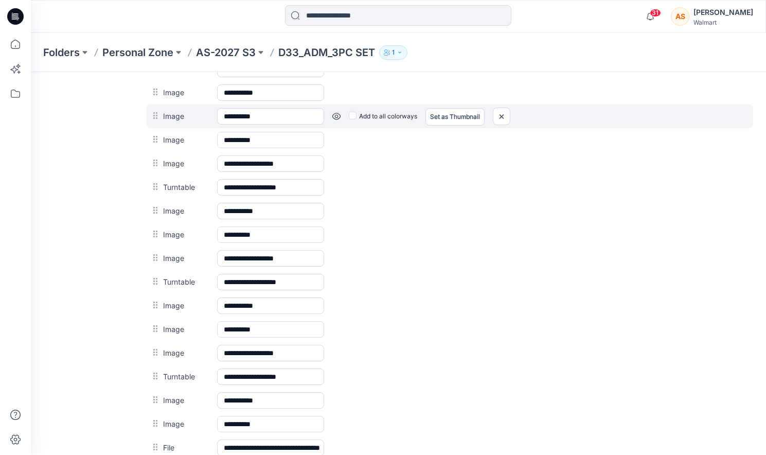
scroll to position [672, 0]
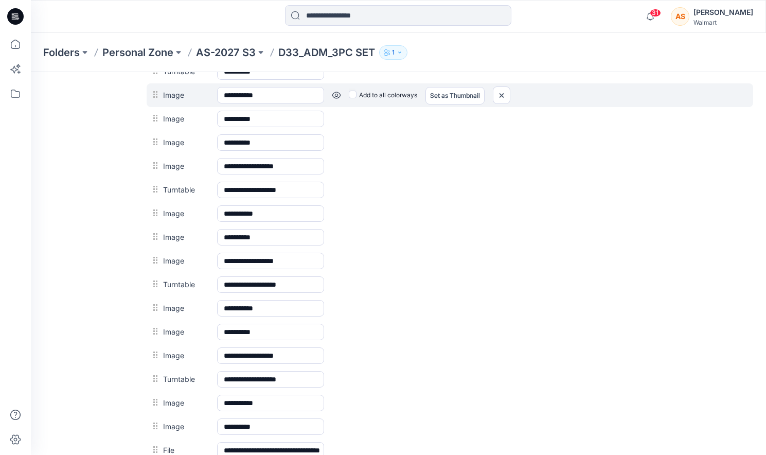
click at [31, 72] on link at bounding box center [31, 72] width 0 height 0
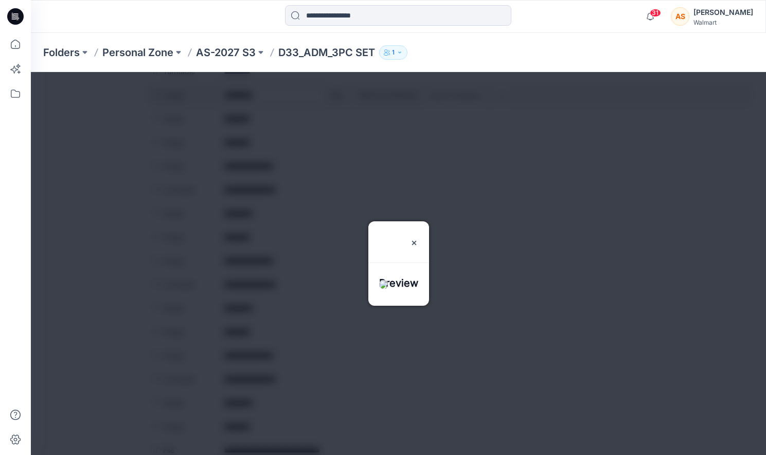
click at [337, 95] on div at bounding box center [398, 263] width 735 height 383
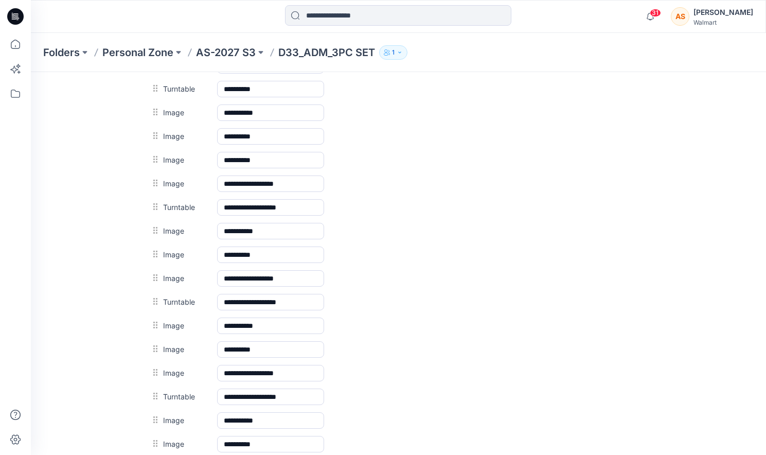
scroll to position [643, 0]
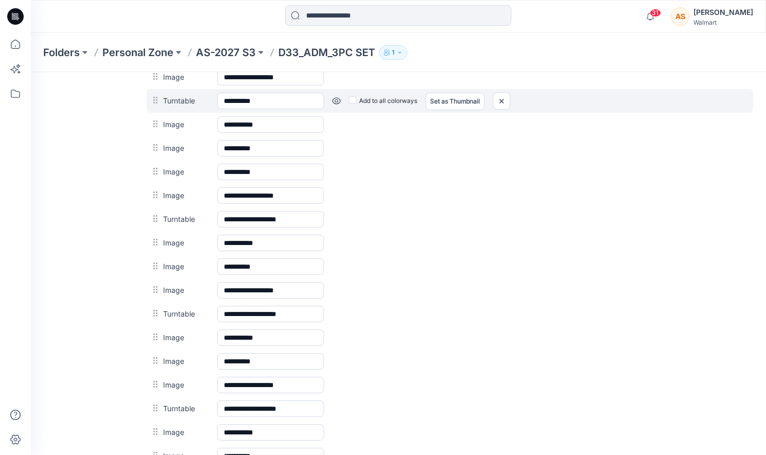
click at [31, 72] on link at bounding box center [31, 72] width 0 height 0
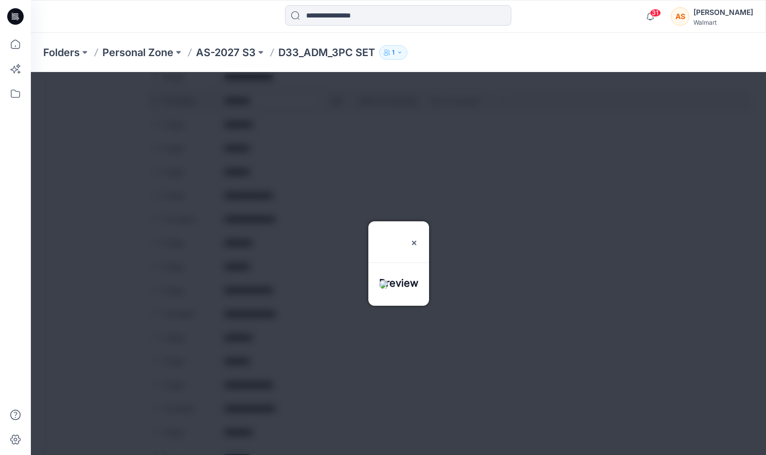
click at [337, 103] on div at bounding box center [398, 263] width 735 height 383
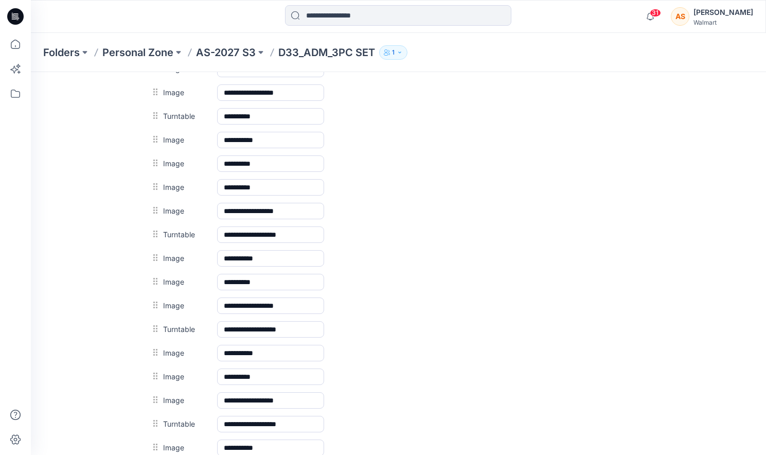
scroll to position [625, 0]
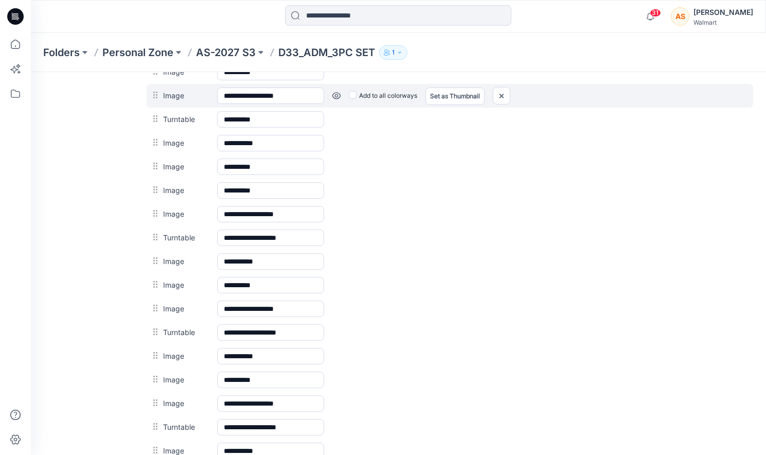
click at [31, 72] on link at bounding box center [31, 72] width 0 height 0
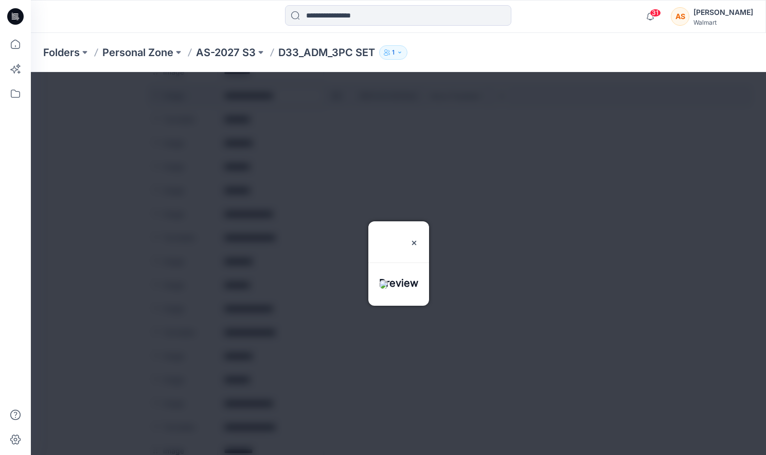
click at [337, 97] on div at bounding box center [398, 263] width 735 height 383
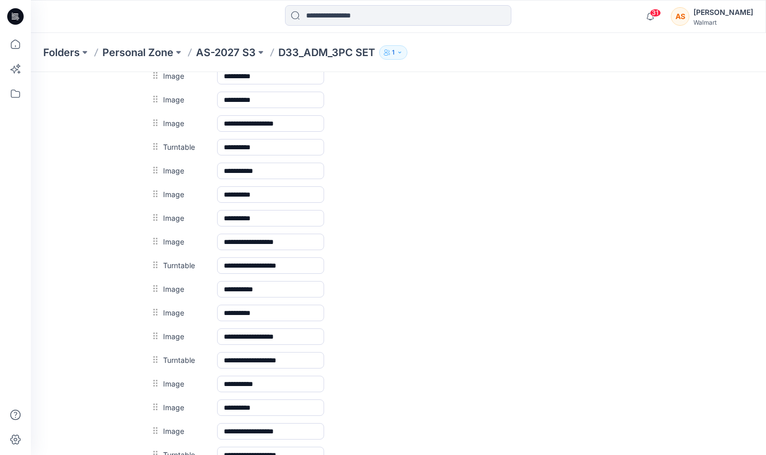
scroll to position [590, 0]
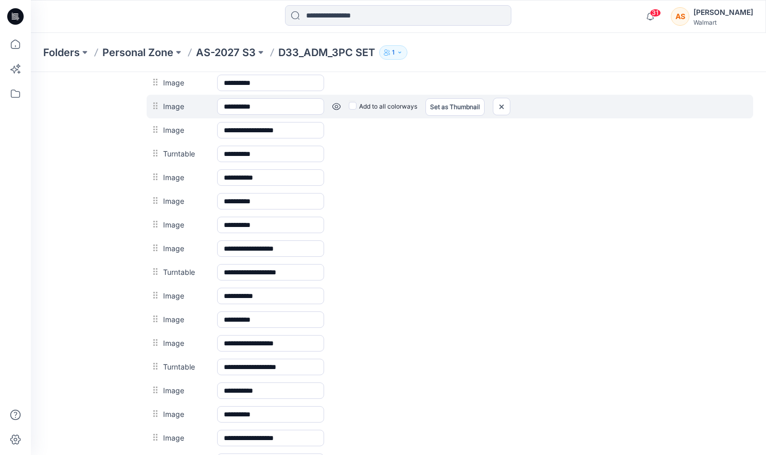
click at [31, 72] on link at bounding box center [31, 72] width 0 height 0
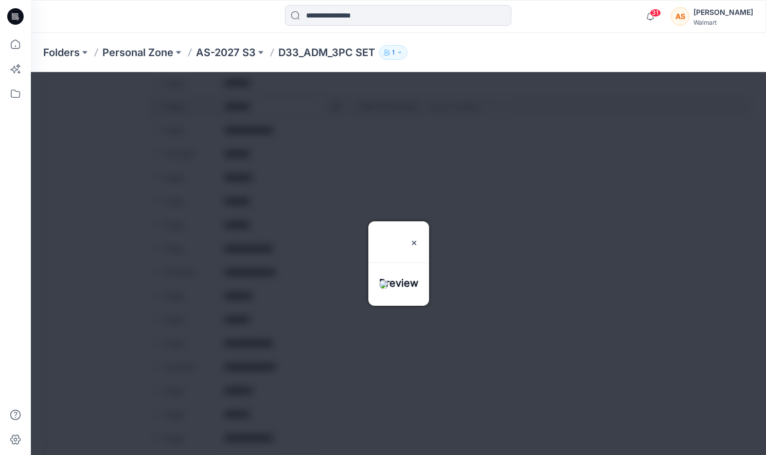
click at [337, 110] on div at bounding box center [398, 263] width 735 height 383
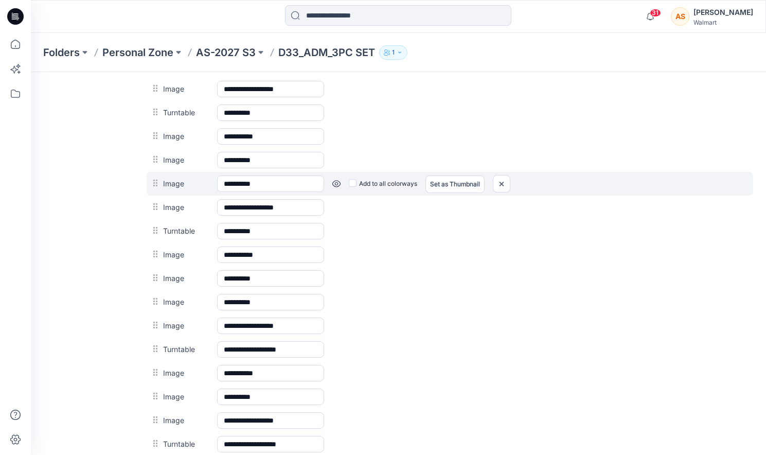
scroll to position [508, 0]
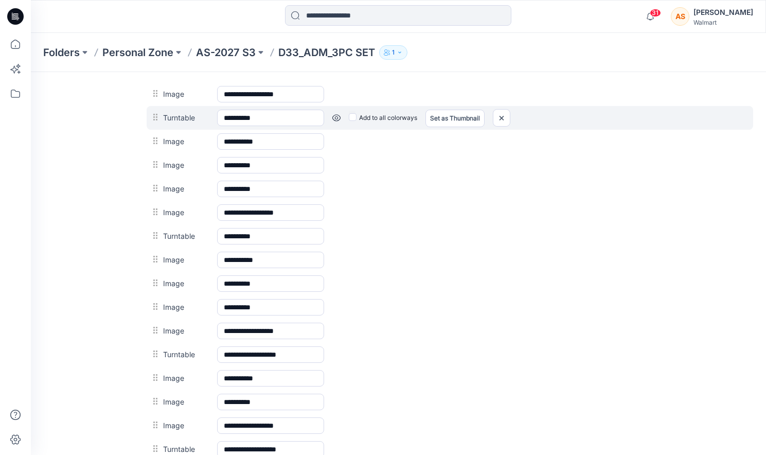
click at [31, 72] on link at bounding box center [31, 72] width 0 height 0
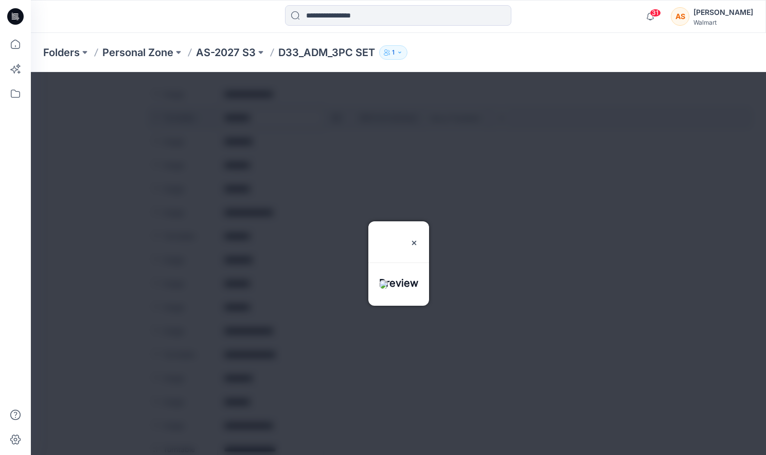
click at [338, 119] on div at bounding box center [398, 263] width 735 height 383
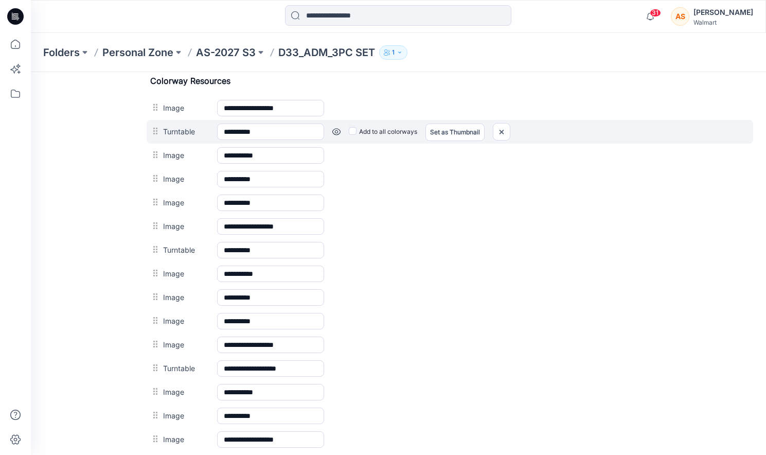
scroll to position [489, 0]
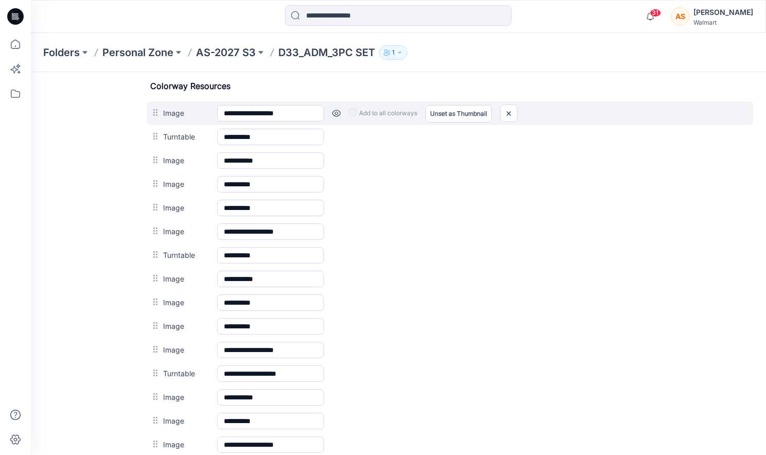
click at [337, 112] on link at bounding box center [336, 113] width 8 height 8
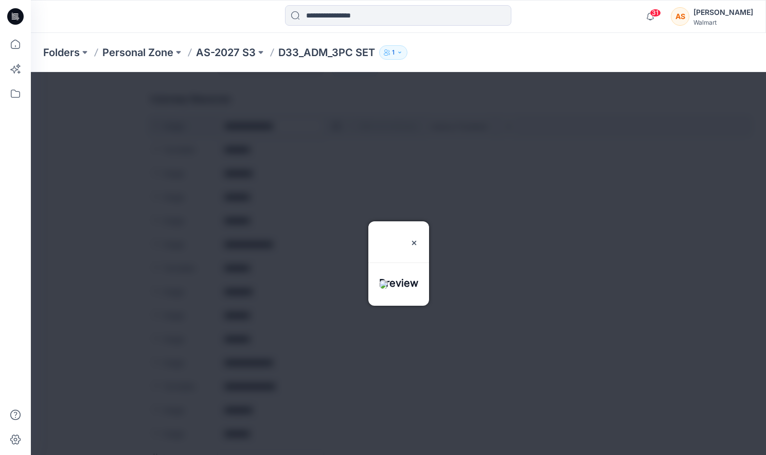
scroll to position [466, 0]
click at [337, 112] on div at bounding box center [398, 263] width 735 height 383
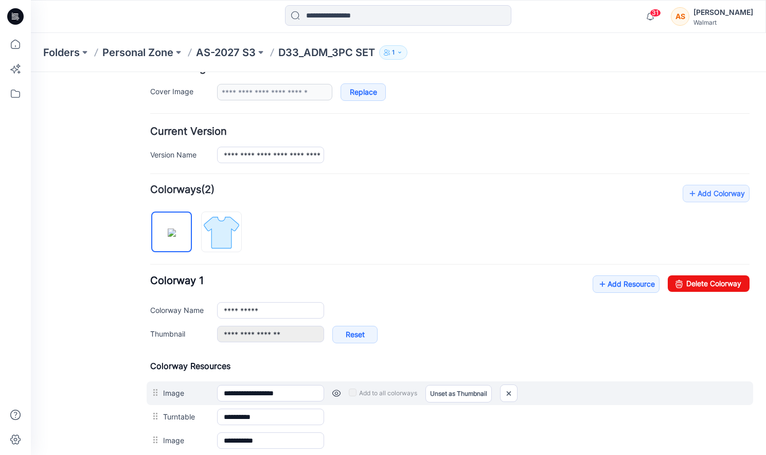
scroll to position [25, 0]
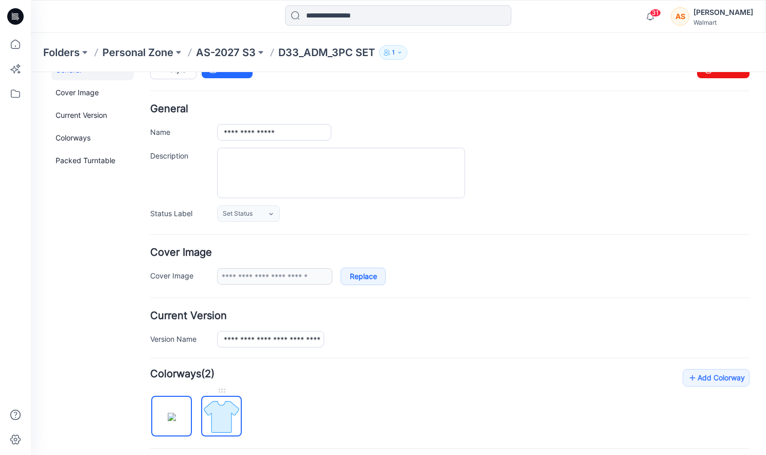
click at [217, 418] on img at bounding box center [221, 416] width 39 height 39
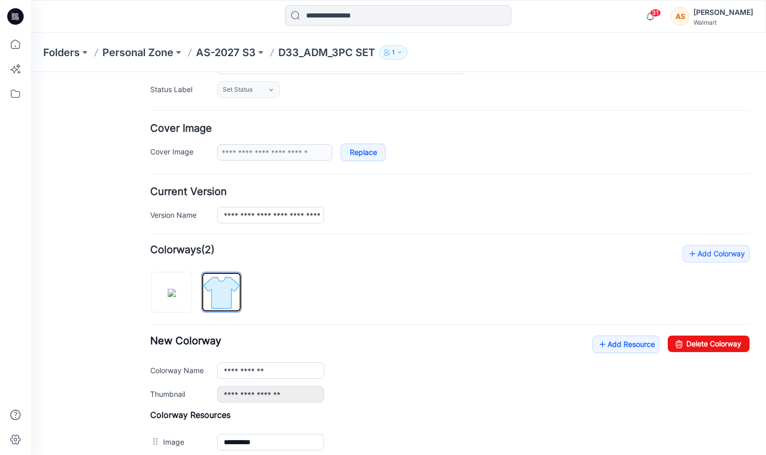
scroll to position [130, 0]
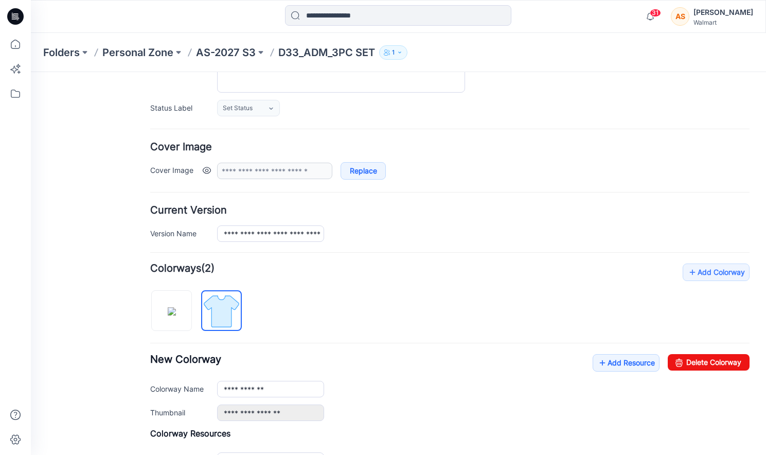
click at [207, 171] on link at bounding box center [207, 170] width 8 height 8
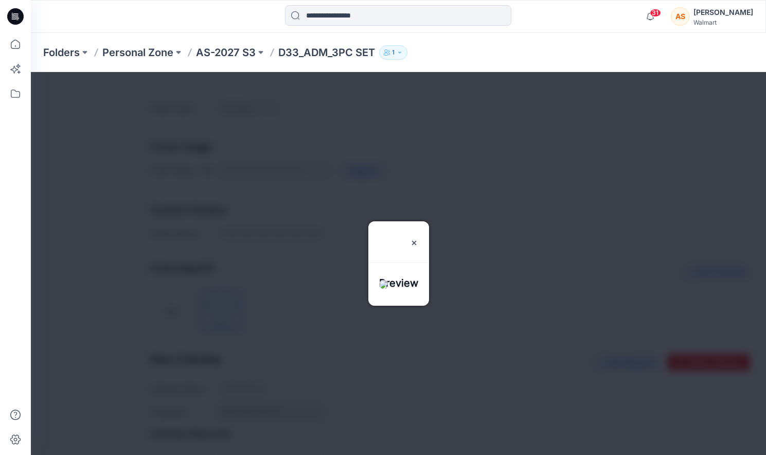
click at [207, 171] on div at bounding box center [398, 263] width 735 height 383
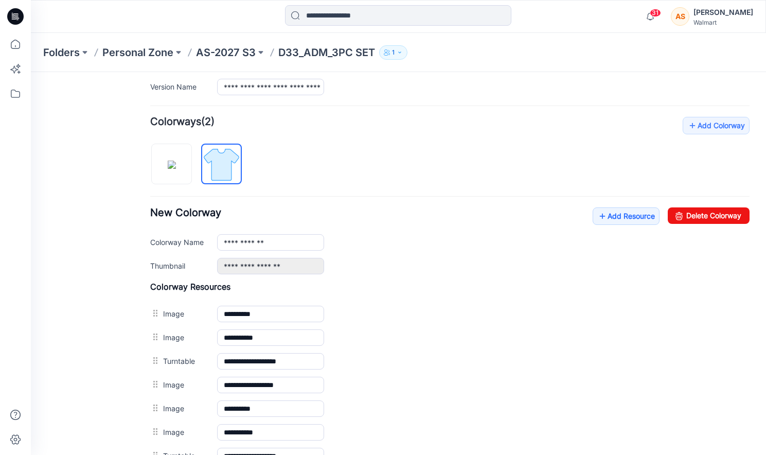
scroll to position [278, 0]
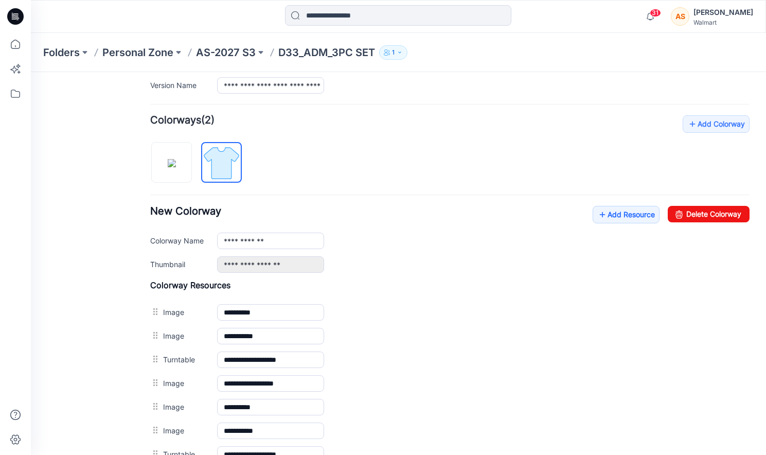
click at [184, 262] on label "Thumbnail" at bounding box center [178, 263] width 57 height 11
click at [112, 261] on div "General Cover Image Current Version Colorways Packed Turntable" at bounding box center [92, 261] width 82 height 910
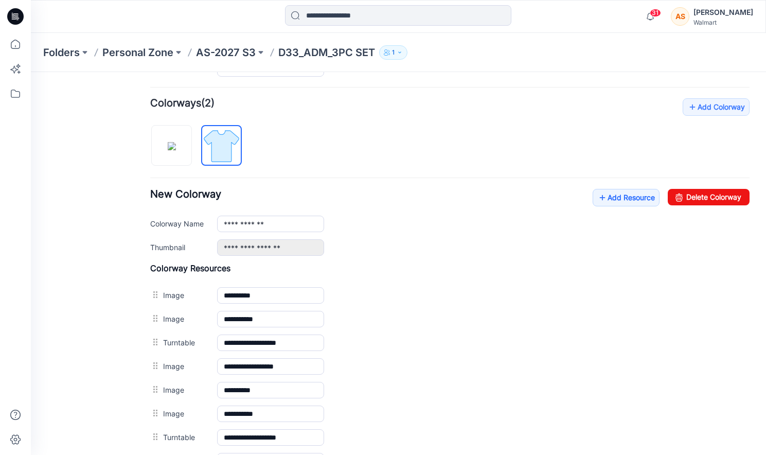
scroll to position [296, 0]
click at [176, 150] on img at bounding box center [172, 145] width 8 height 8
type input "**********"
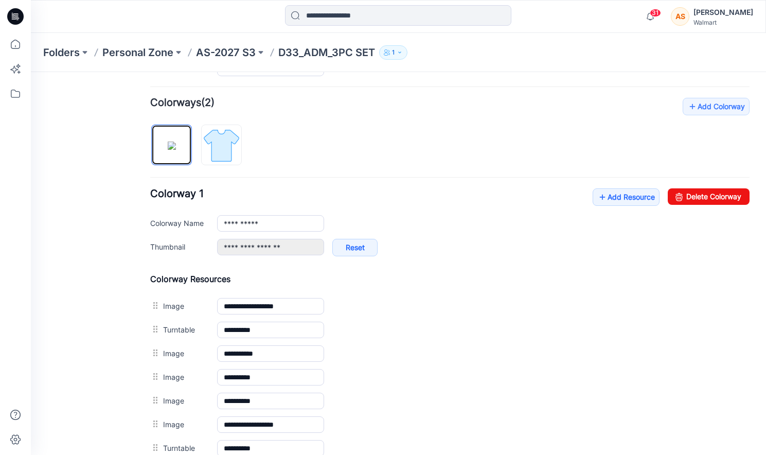
scroll to position [0, 0]
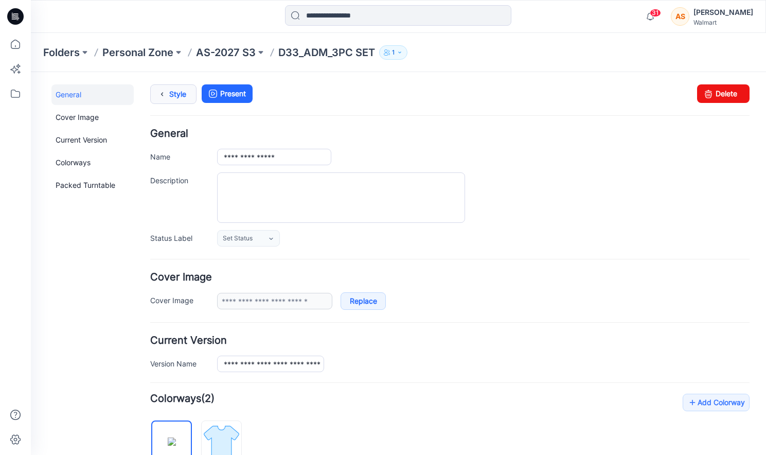
click at [184, 97] on link "Style" at bounding box center [173, 94] width 46 height 20
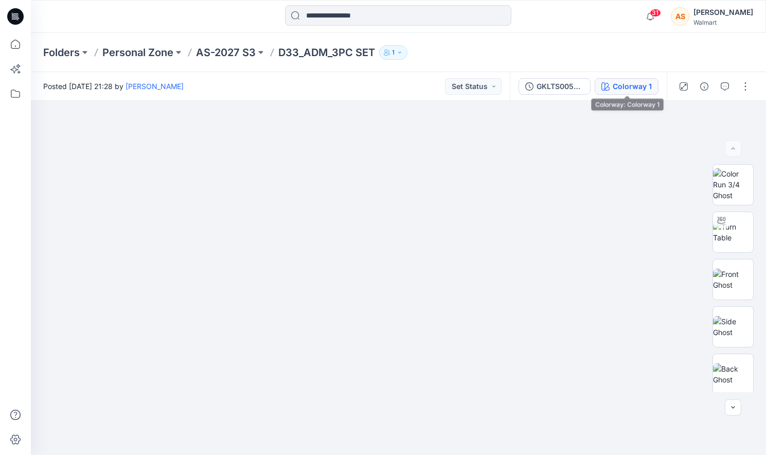
click at [628, 81] on div "Colorway 1" at bounding box center [632, 86] width 39 height 11
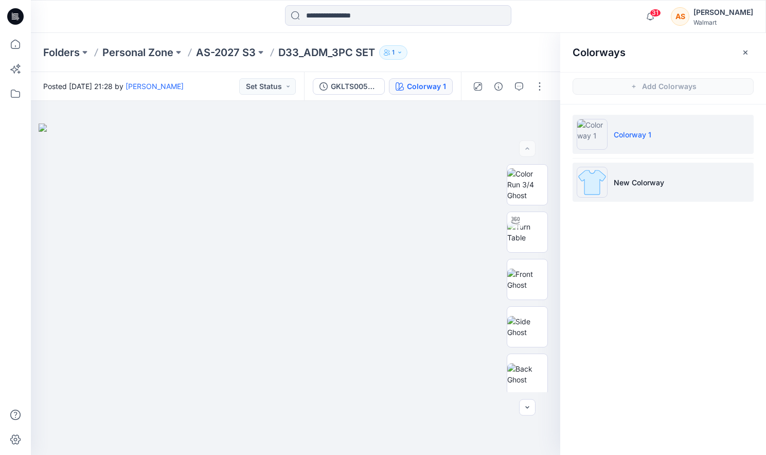
click at [707, 167] on li "New Colorway" at bounding box center [663, 182] width 181 height 39
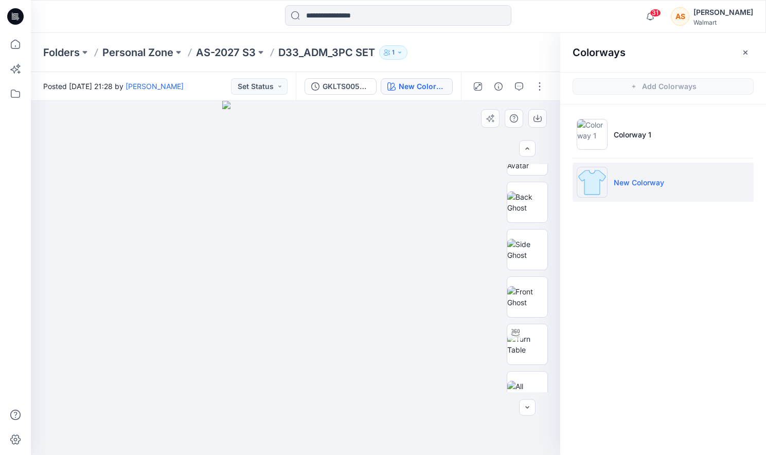
scroll to position [287, 0]
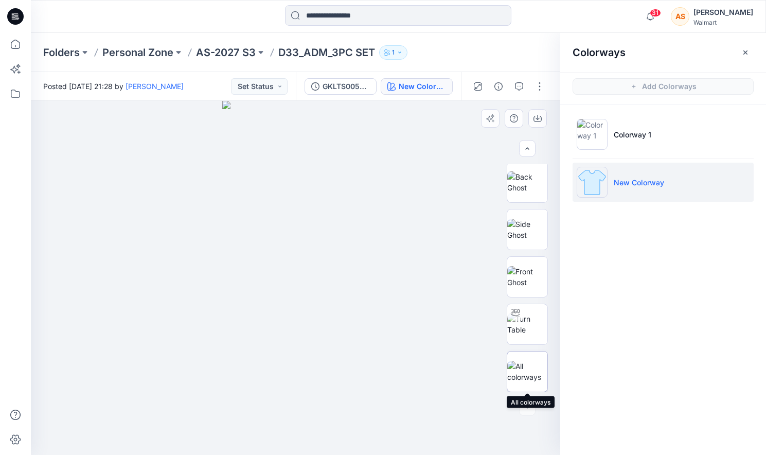
click at [530, 379] on img at bounding box center [527, 372] width 40 height 22
click at [536, 324] on img at bounding box center [527, 324] width 40 height 22
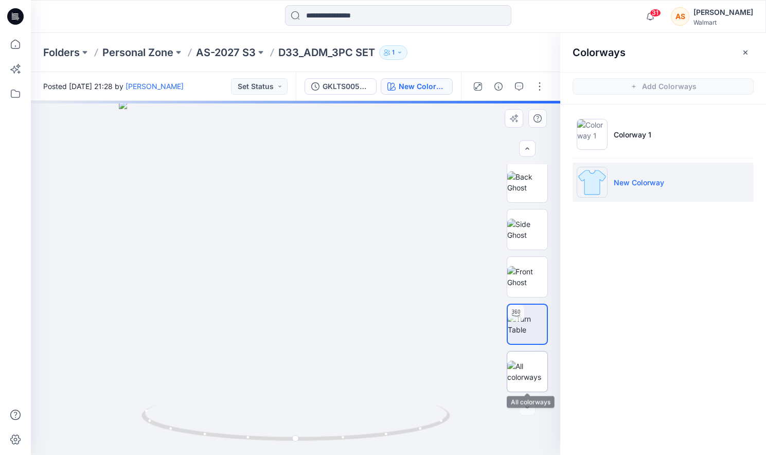
click at [530, 366] on img at bounding box center [527, 372] width 40 height 22
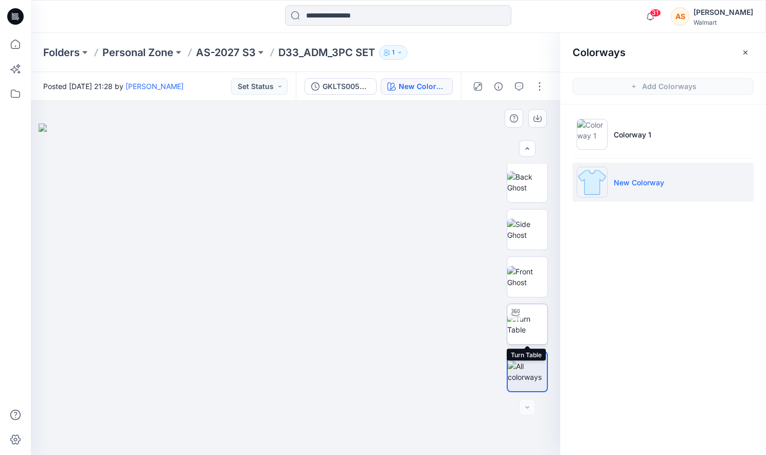
click at [532, 323] on img at bounding box center [527, 324] width 40 height 22
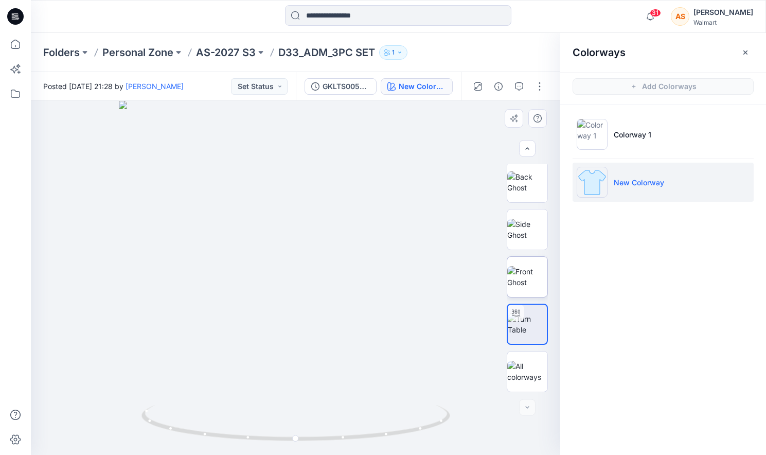
click at [537, 287] on img at bounding box center [527, 277] width 40 height 22
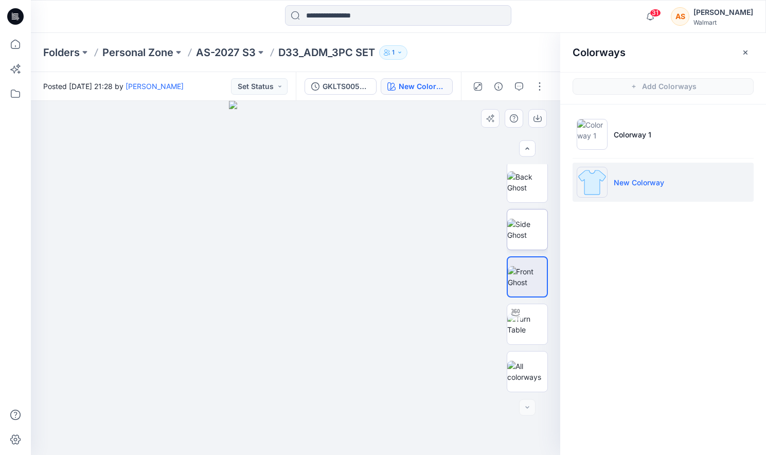
click at [537, 233] on img at bounding box center [527, 230] width 40 height 22
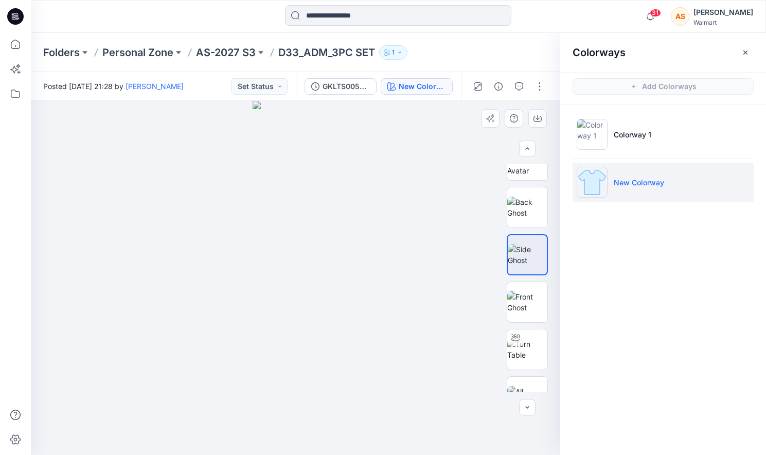
scroll to position [242, 0]
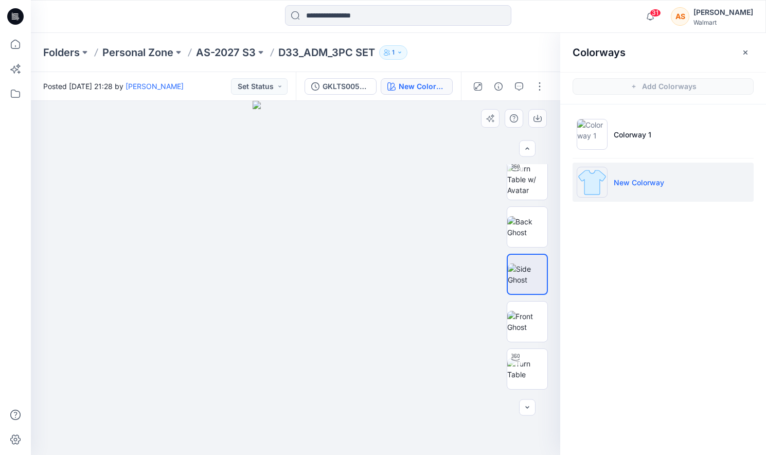
click at [537, 233] on img at bounding box center [527, 227] width 40 height 22
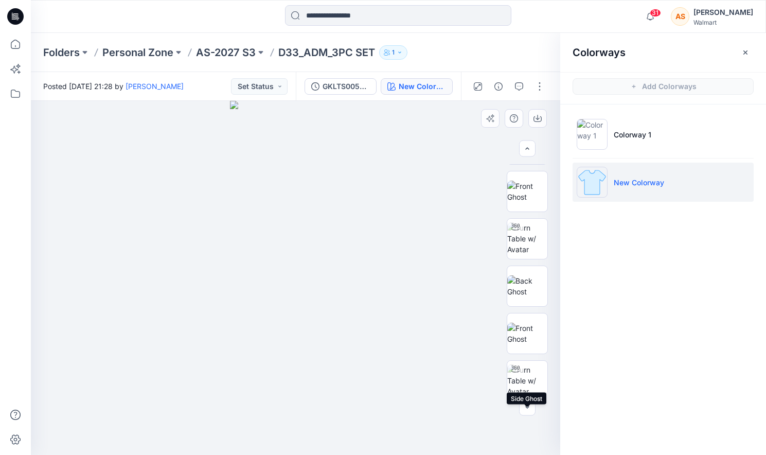
scroll to position [0, 0]
click at [529, 189] on img at bounding box center [527, 185] width 40 height 22
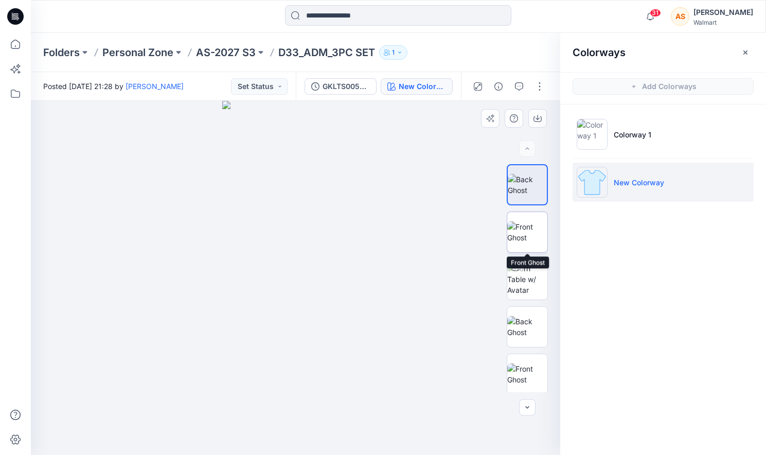
click at [527, 240] on img at bounding box center [527, 232] width 40 height 22
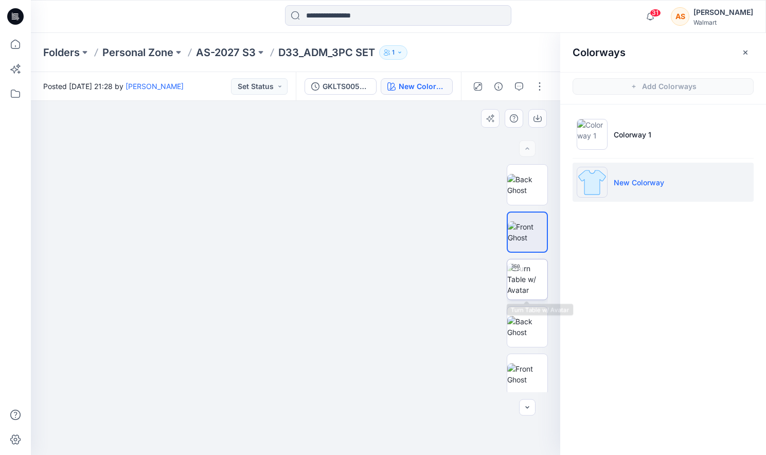
click at [527, 289] on img at bounding box center [527, 279] width 40 height 32
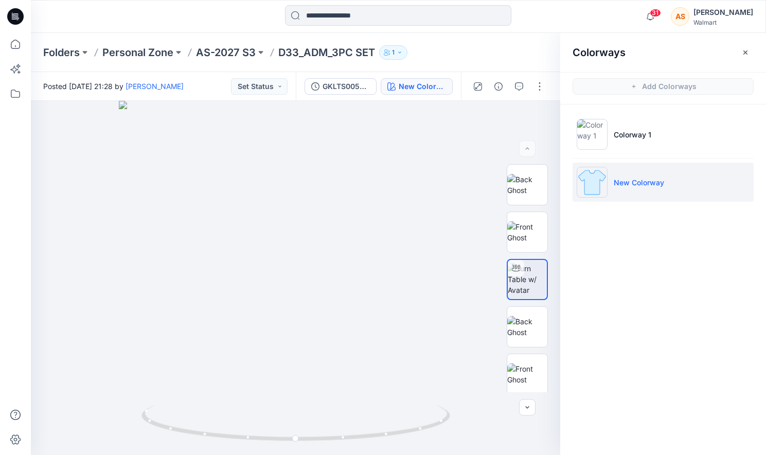
click at [635, 185] on p "New Colorway" at bounding box center [639, 182] width 50 height 11
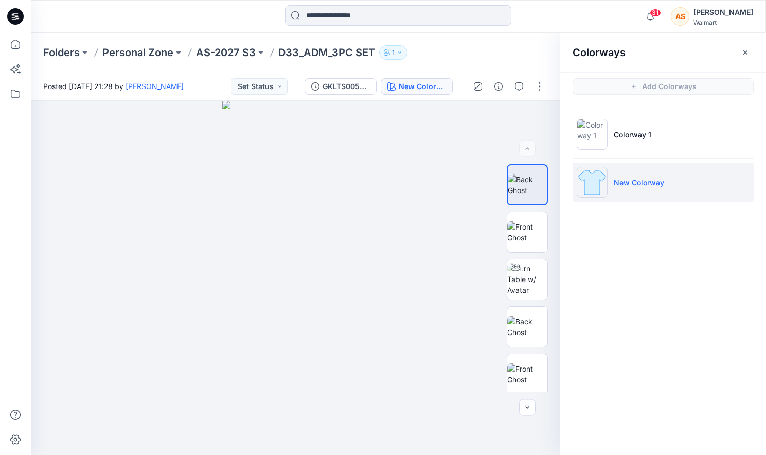
click at [643, 185] on p "New Colorway" at bounding box center [639, 182] width 50 height 11
click at [748, 54] on icon "button" at bounding box center [745, 52] width 8 height 8
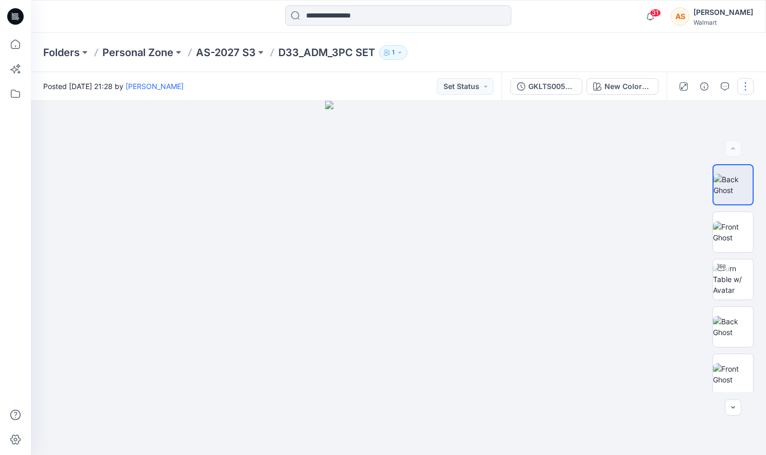
click at [745, 83] on button "button" at bounding box center [745, 86] width 16 height 16
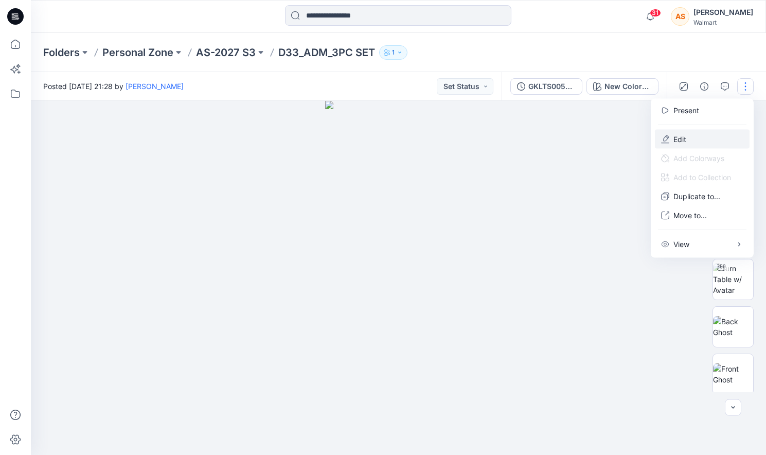
click at [710, 136] on button "Edit" at bounding box center [702, 139] width 95 height 19
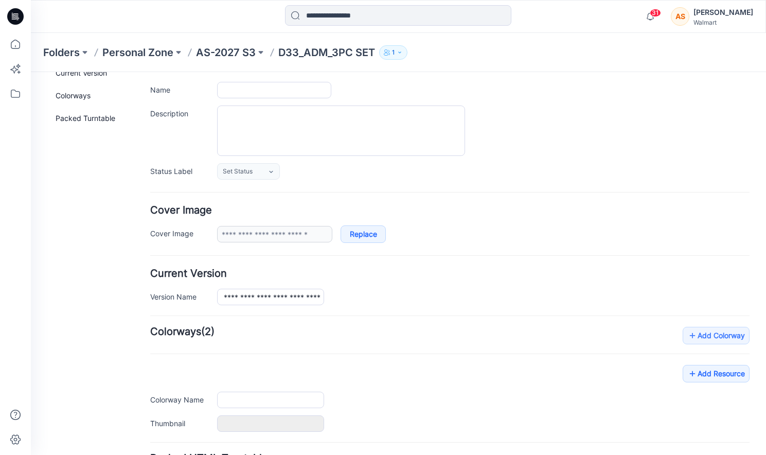
type input "**********"
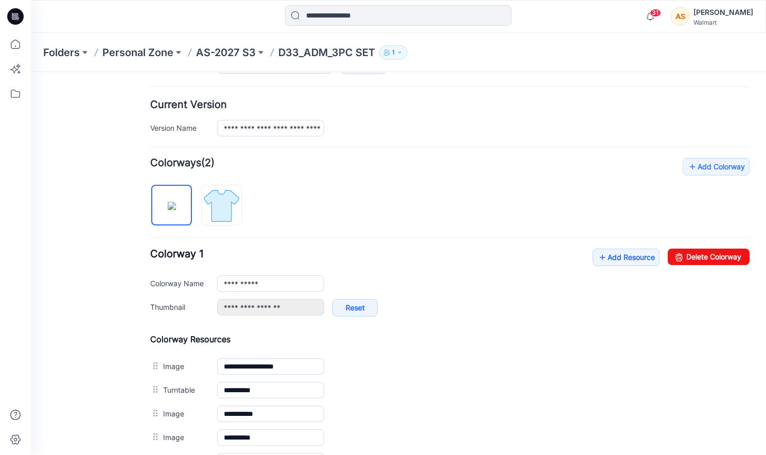
scroll to position [242, 0]
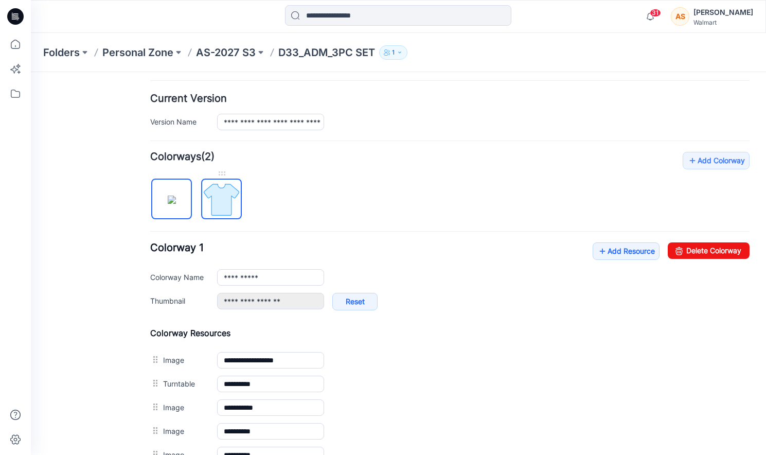
click at [218, 200] on img at bounding box center [221, 199] width 39 height 39
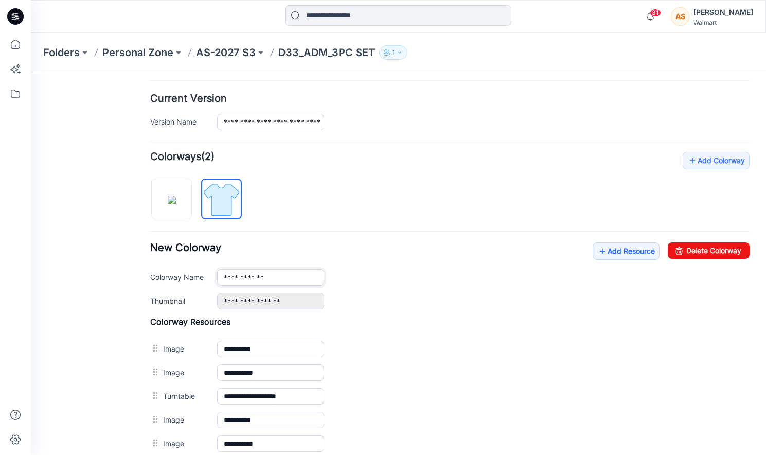
click at [234, 276] on input "**********" at bounding box center [270, 277] width 107 height 16
click at [168, 204] on img at bounding box center [172, 199] width 8 height 8
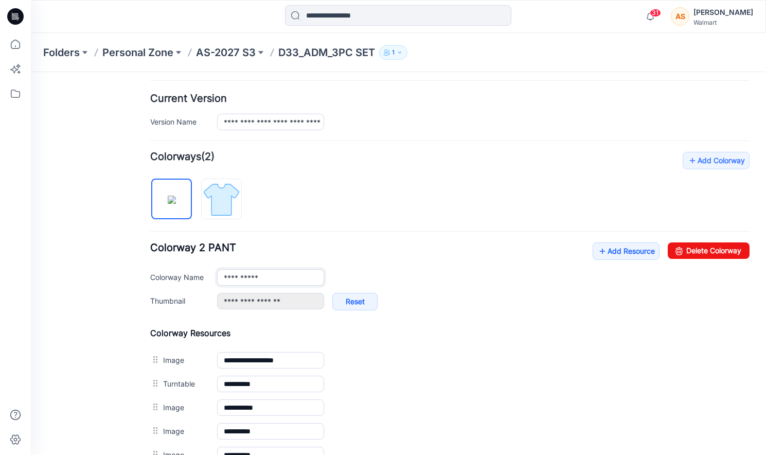
click at [288, 274] on input "**********" at bounding box center [270, 277] width 107 height 16
type input "**********"
